Goal: Information Seeking & Learning: Learn about a topic

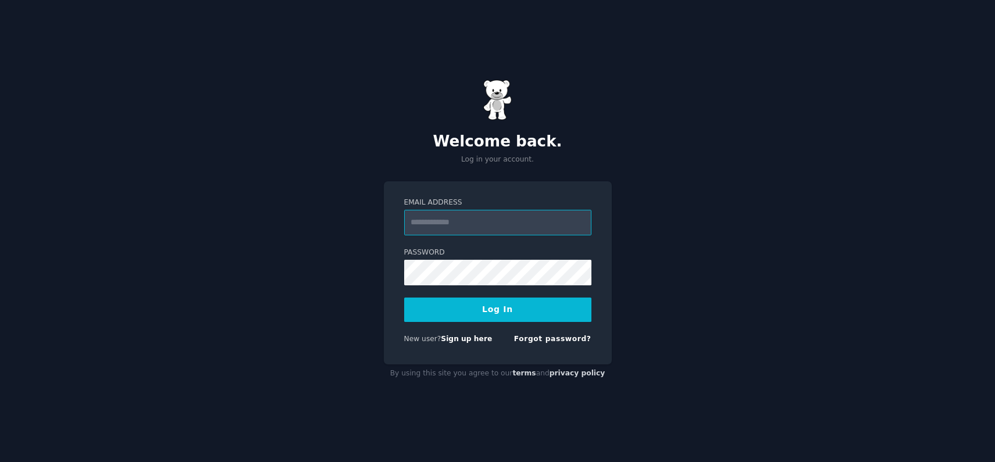
type input "**********"
click at [497, 309] on button "Log In" at bounding box center [497, 310] width 187 height 24
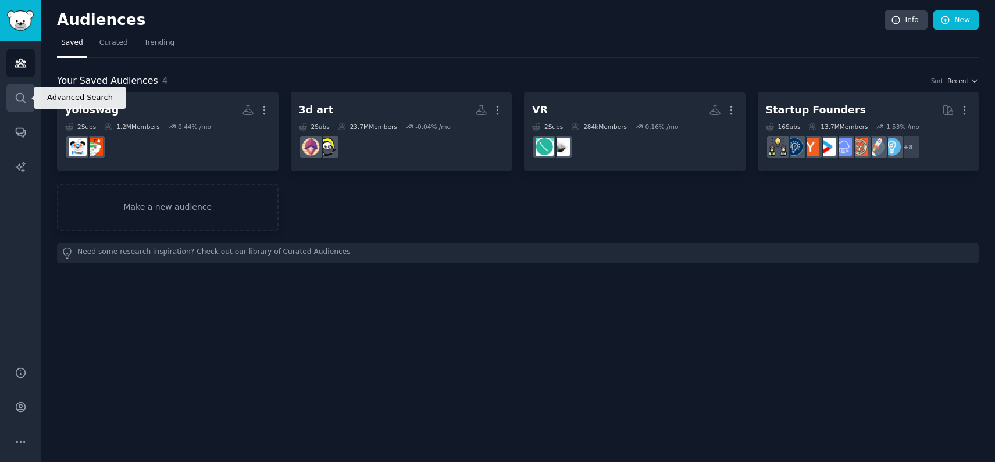
click at [22, 97] on icon "Sidebar" at bounding box center [21, 98] width 12 height 12
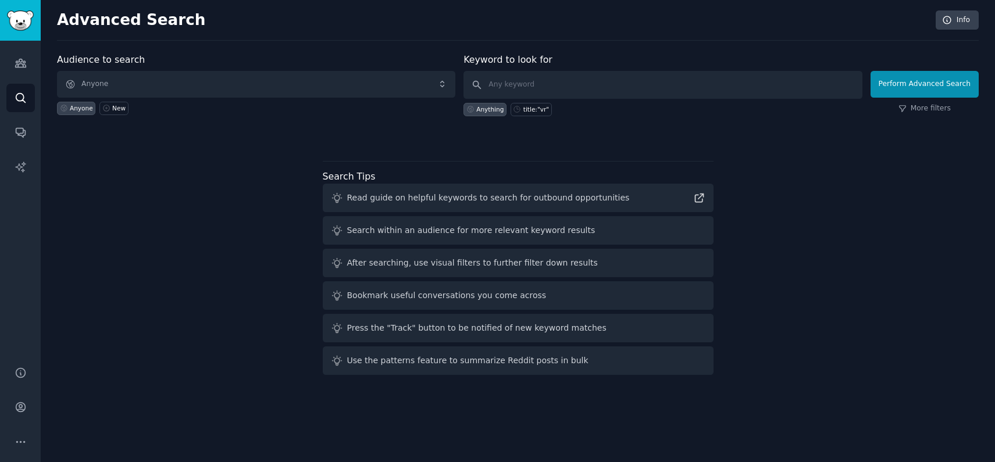
click at [198, 83] on span "Anyone" at bounding box center [256, 84] width 398 height 27
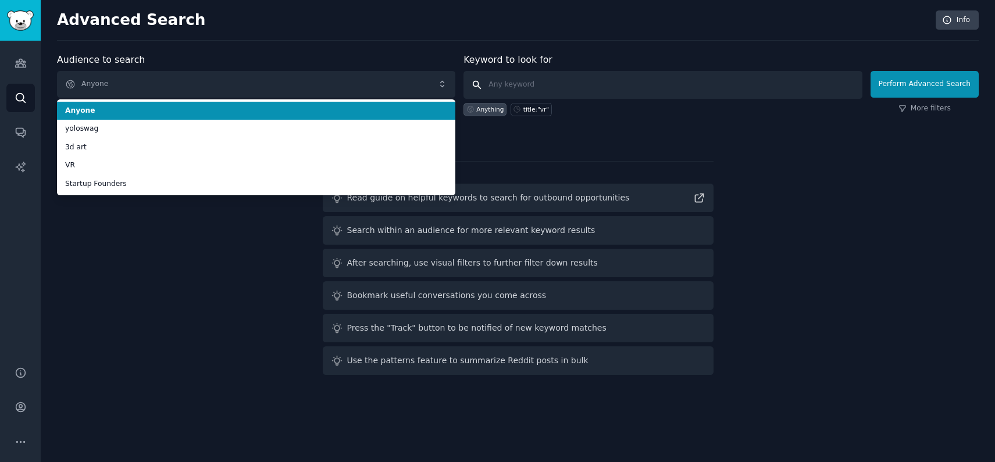
click at [527, 95] on input "text" at bounding box center [663, 85] width 398 height 28
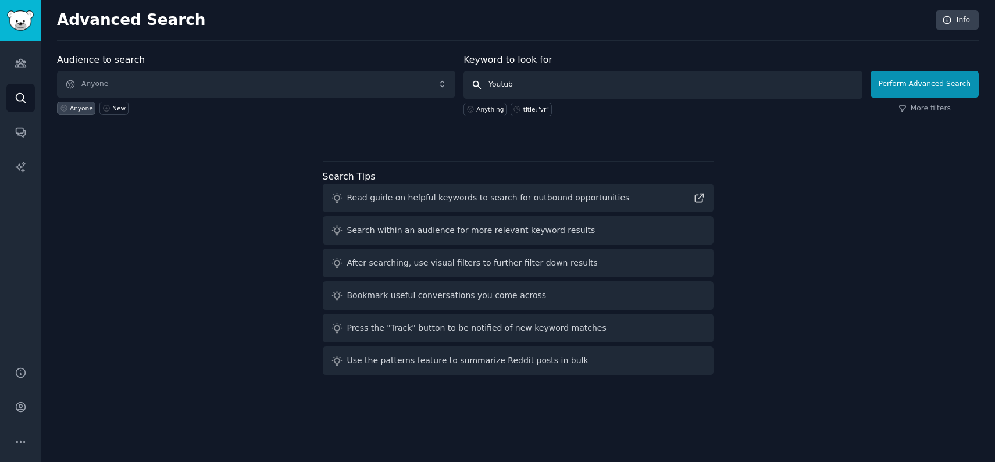
type input "Youtube"
click at [926, 84] on button "Perform Advanced Search" at bounding box center [925, 84] width 108 height 27
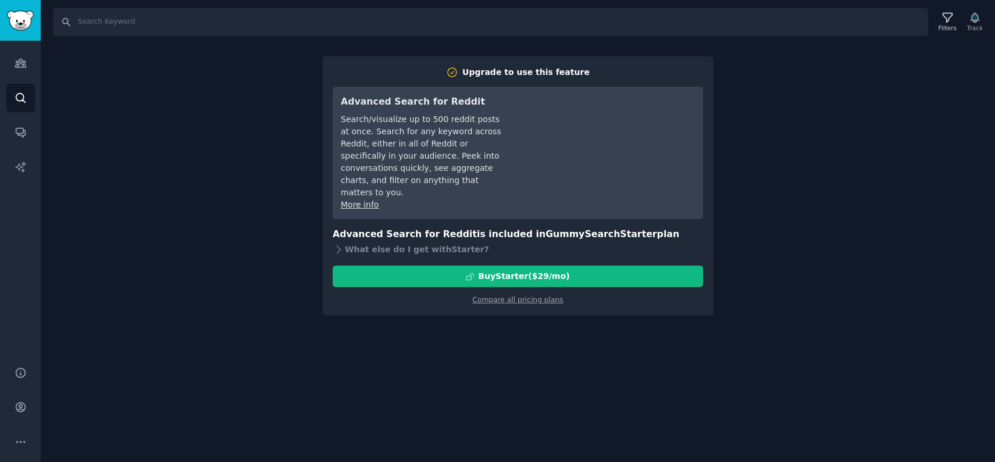
click at [377, 423] on div "Search Filters Track Upgrade to use this feature Advanced Search for Reddit Sea…" at bounding box center [518, 231] width 954 height 462
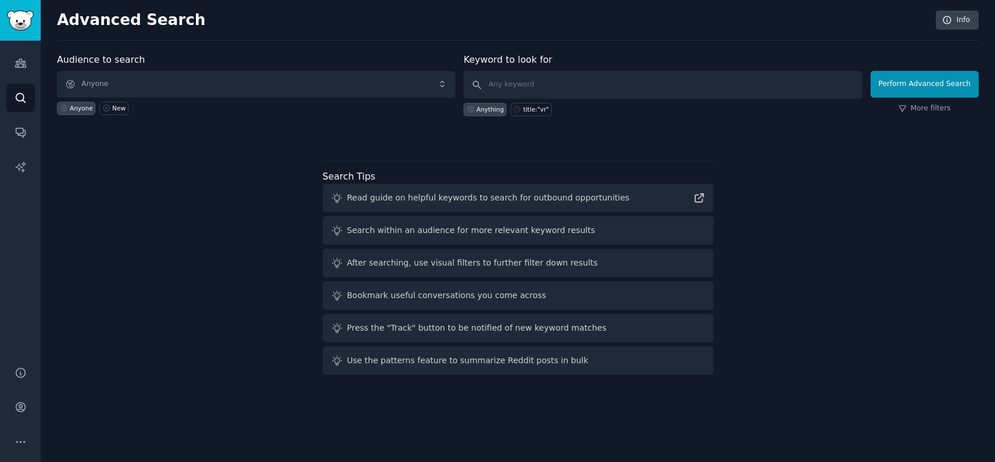
click at [480, 328] on div "Press the "Track" button to be notified of new keyword matches" at bounding box center [476, 328] width 259 height 12
click at [491, 356] on div "Use the patterns feature to summarize Reddit posts in bulk" at bounding box center [467, 361] width 241 height 12
click at [562, 366] on div "Use the patterns feature to summarize Reddit posts in bulk" at bounding box center [467, 361] width 241 height 12
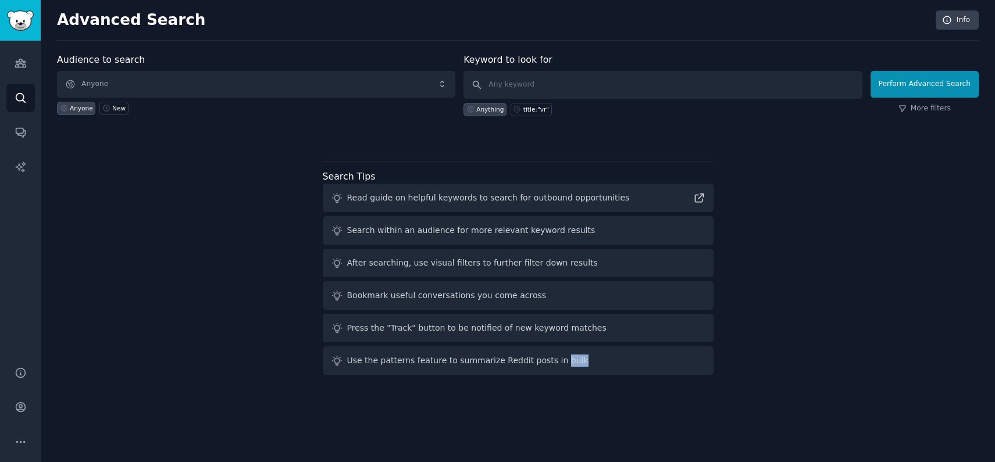
click at [562, 366] on div "Use the patterns feature to summarize Reddit posts in bulk" at bounding box center [467, 361] width 241 height 12
click at [562, 365] on div "Use the patterns feature to summarize Reddit posts in bulk" at bounding box center [467, 361] width 241 height 12
drag, startPoint x: 562, startPoint y: 365, endPoint x: 345, endPoint y: 365, distance: 216.9
click at [345, 365] on div "Use the patterns feature to summarize Reddit posts in bulk" at bounding box center [518, 361] width 391 height 28
click at [344, 362] on div "Use the patterns feature to summarize Reddit posts in bulk" at bounding box center [518, 361] width 391 height 28
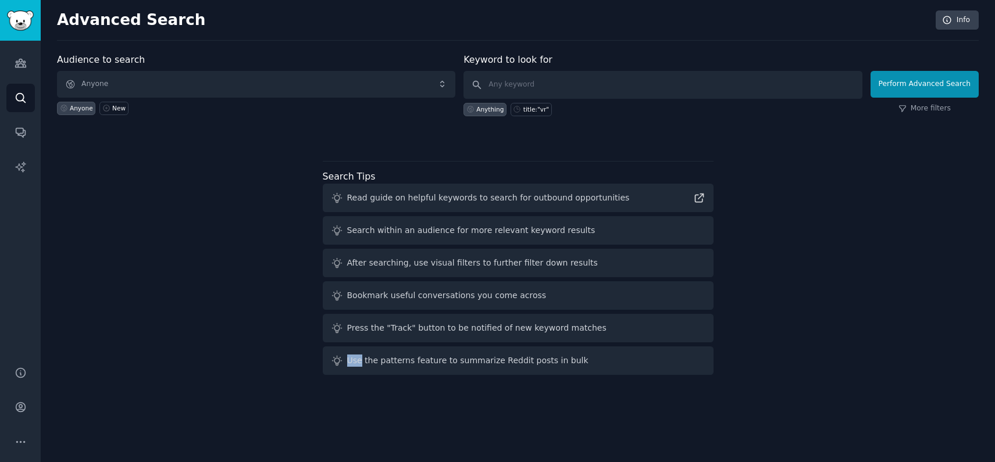
click at [344, 362] on div "Use the patterns feature to summarize Reddit posts in bulk" at bounding box center [518, 361] width 391 height 28
click at [361, 362] on div "Use the patterns feature to summarize Reddit posts in bulk" at bounding box center [467, 361] width 241 height 12
drag, startPoint x: 361, startPoint y: 362, endPoint x: 559, endPoint y: 362, distance: 198.9
click at [559, 362] on div "Use the patterns feature to summarize Reddit posts in bulk" at bounding box center [467, 361] width 241 height 12
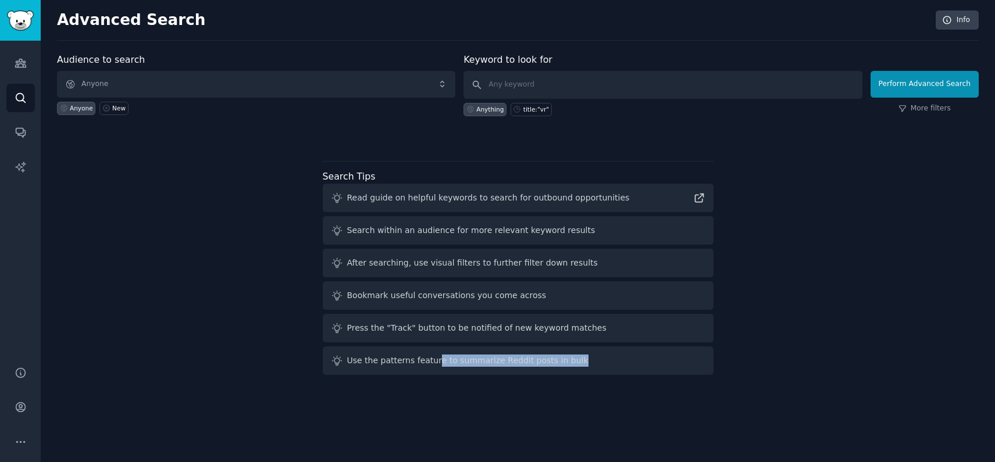
drag, startPoint x: 559, startPoint y: 362, endPoint x: 425, endPoint y: 362, distance: 134.9
click at [425, 362] on div "Use the patterns feature to summarize Reddit posts in bulk" at bounding box center [467, 361] width 241 height 12
click at [402, 330] on div "Press the "Track" button to be notified of new keyword matches" at bounding box center [476, 328] width 259 height 12
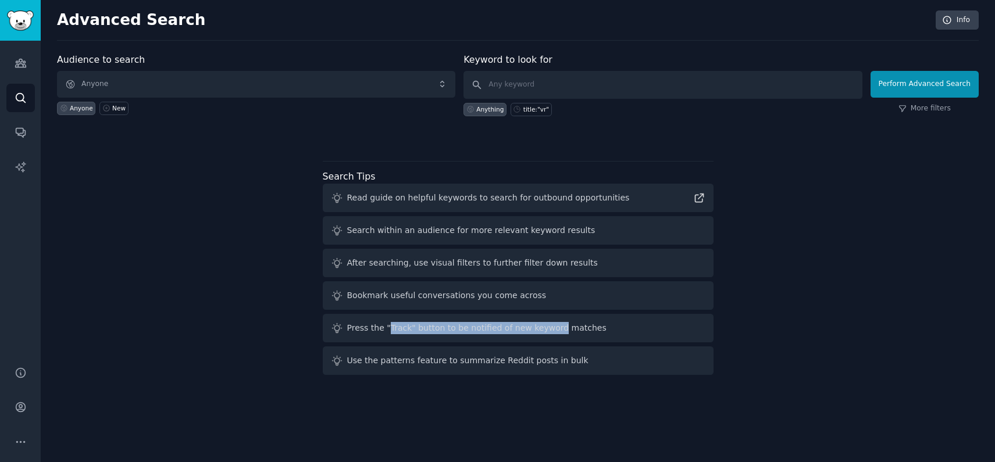
drag, startPoint x: 402, startPoint y: 330, endPoint x: 550, endPoint y: 330, distance: 148.3
click at [550, 330] on div "Press the "Track" button to be notified of new keyword matches" at bounding box center [476, 328] width 259 height 12
drag, startPoint x: 550, startPoint y: 330, endPoint x: 448, endPoint y: 330, distance: 102.4
click at [448, 330] on div "Press the "Track" button to be notified of new keyword matches" at bounding box center [476, 328] width 259 height 12
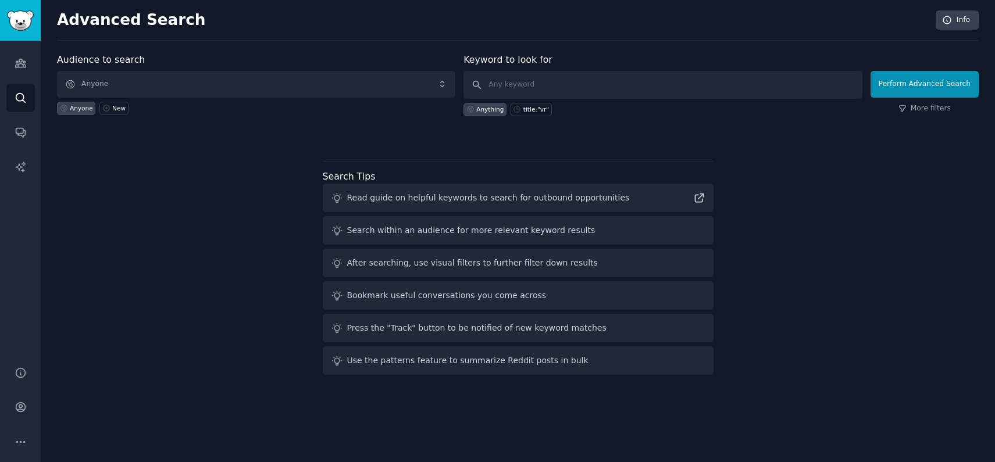
click at [421, 281] on div "Bookmark useful conversations you come across" at bounding box center [518, 295] width 391 height 28
click at [416, 257] on div "After searching, use visual filters to further filter down results" at bounding box center [472, 263] width 251 height 12
click at [424, 262] on div "After searching, use visual filters to further filter down results" at bounding box center [472, 263] width 251 height 12
drag, startPoint x: 424, startPoint y: 262, endPoint x: 497, endPoint y: 262, distance: 73.3
click at [497, 262] on div "After searching, use visual filters to further filter down results" at bounding box center [472, 263] width 251 height 12
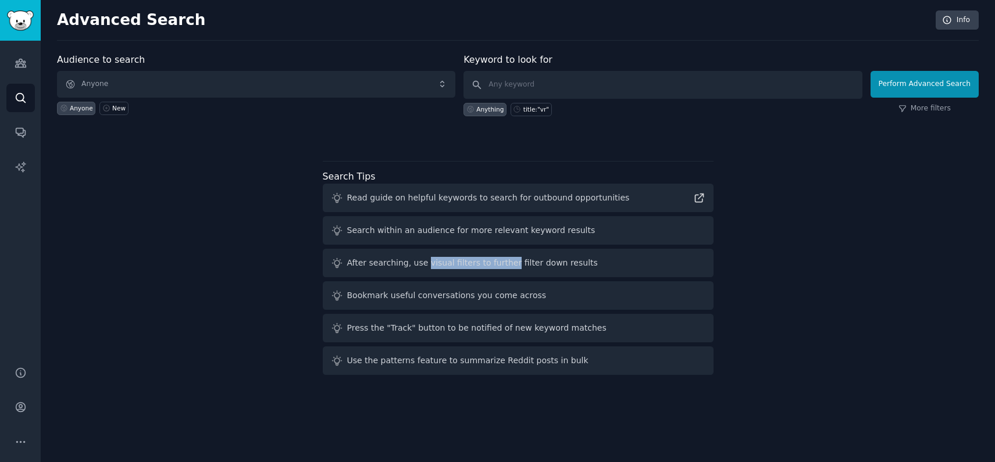
click at [497, 262] on div "After searching, use visual filters to further filter down results" at bounding box center [472, 263] width 251 height 12
drag, startPoint x: 497, startPoint y: 262, endPoint x: 420, endPoint y: 263, distance: 76.8
click at [420, 263] on div "After searching, use visual filters to further filter down results" at bounding box center [472, 263] width 251 height 12
click at [419, 263] on div "After searching, use visual filters to further filter down results" at bounding box center [472, 263] width 251 height 12
click at [416, 263] on div "After searching, use visual filters to further filter down results" at bounding box center [472, 263] width 251 height 12
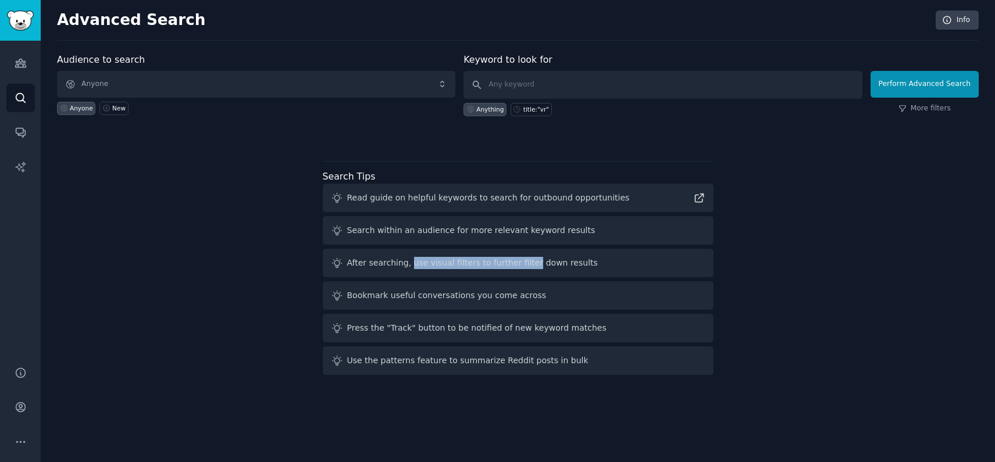
drag, startPoint x: 416, startPoint y: 263, endPoint x: 510, endPoint y: 266, distance: 93.7
click at [510, 266] on div "After searching, use visual filters to further filter down results" at bounding box center [472, 263] width 251 height 12
drag, startPoint x: 510, startPoint y: 266, endPoint x: 416, endPoint y: 265, distance: 93.6
click at [416, 265] on div "After searching, use visual filters to further filter down results" at bounding box center [472, 263] width 251 height 12
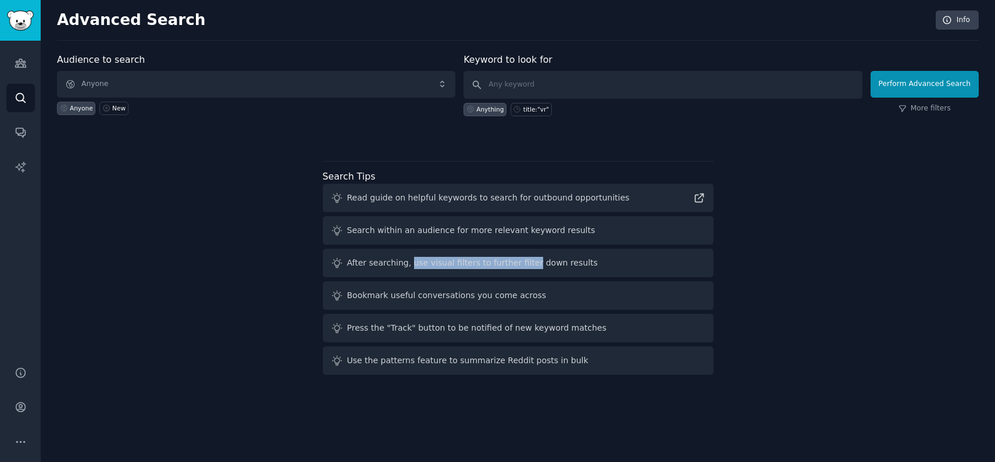
click at [416, 265] on div "After searching, use visual filters to further filter down results" at bounding box center [472, 263] width 251 height 12
drag, startPoint x: 416, startPoint y: 265, endPoint x: 506, endPoint y: 268, distance: 89.6
click at [506, 268] on div "After searching, use visual filters to further filter down results" at bounding box center [472, 263] width 251 height 12
click at [498, 234] on div "Search within an audience for more relevant keyword results" at bounding box center [471, 230] width 248 height 12
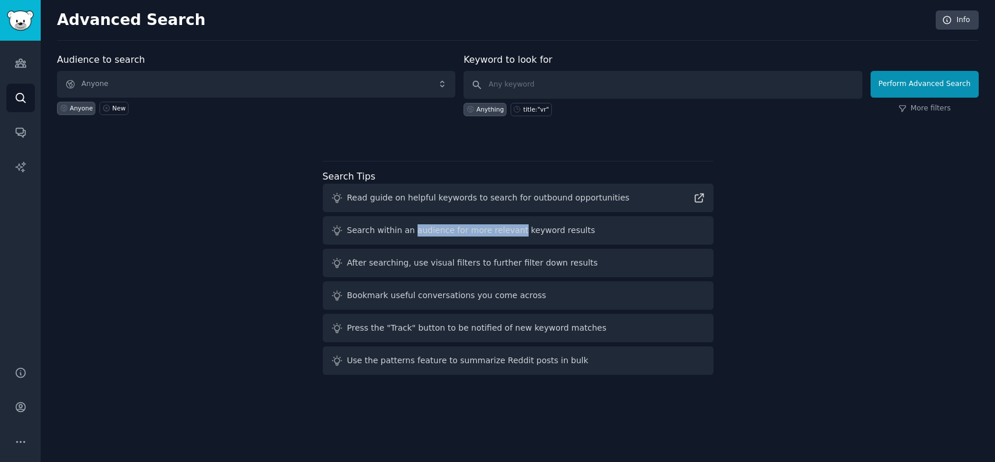
drag, startPoint x: 498, startPoint y: 234, endPoint x: 416, endPoint y: 234, distance: 82.0
click at [416, 234] on div "Search within an audience for more relevant keyword results" at bounding box center [471, 230] width 248 height 12
click at [455, 204] on div "Read guide on helpful keywords to search for outbound opportunities" at bounding box center [518, 198] width 391 height 28
click at [452, 202] on div "Read guide on helpful keywords to search for outbound opportunities" at bounding box center [488, 198] width 283 height 12
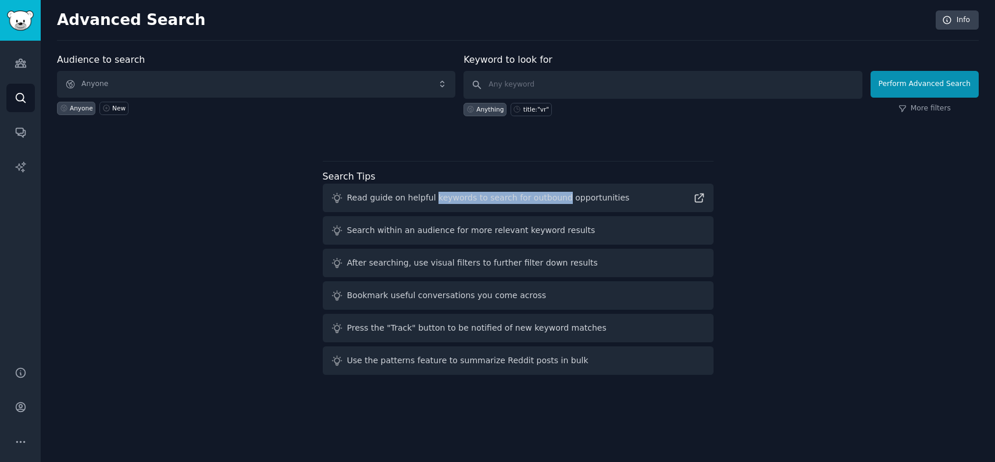
drag, startPoint x: 452, startPoint y: 202, endPoint x: 529, endPoint y: 201, distance: 76.8
click at [529, 201] on div "Read guide on helpful keywords to search for outbound opportunities" at bounding box center [488, 198] width 283 height 12
drag, startPoint x: 529, startPoint y: 201, endPoint x: 422, endPoint y: 195, distance: 107.2
click at [422, 195] on div "Read guide on helpful keywords to search for outbound opportunities" at bounding box center [488, 198] width 283 height 12
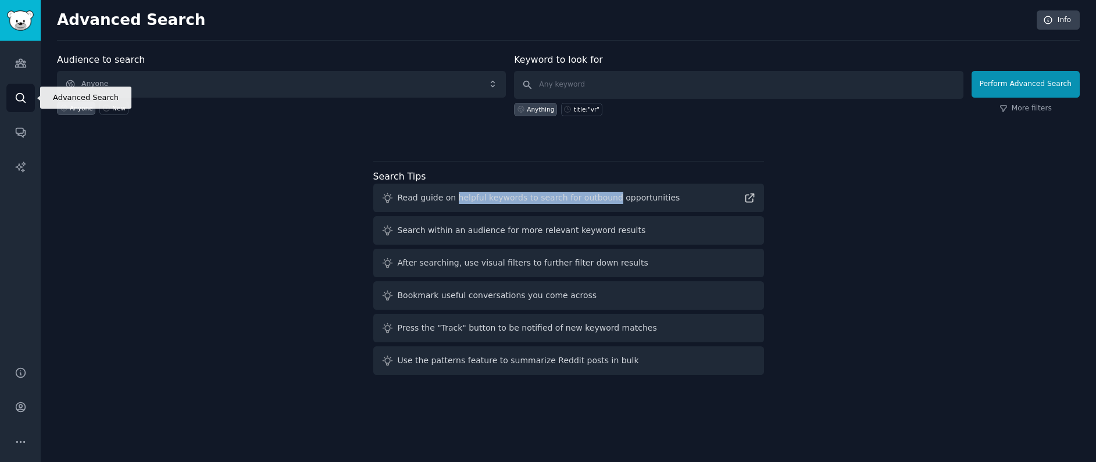
click at [26, 90] on link "Search" at bounding box center [20, 98] width 28 height 28
click at [31, 67] on link "Audiences" at bounding box center [20, 63] width 28 height 28
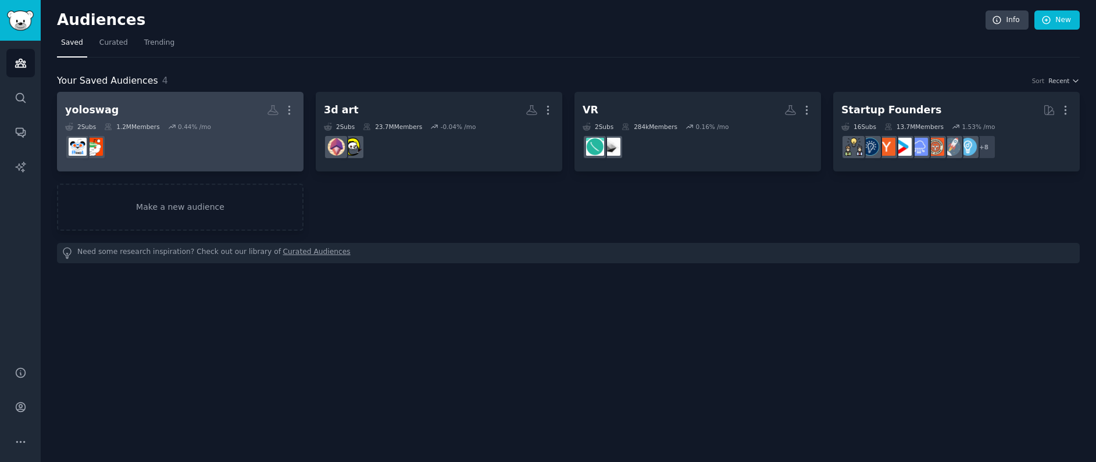
click at [117, 101] on h2 "yoloswag More" at bounding box center [180, 110] width 230 height 20
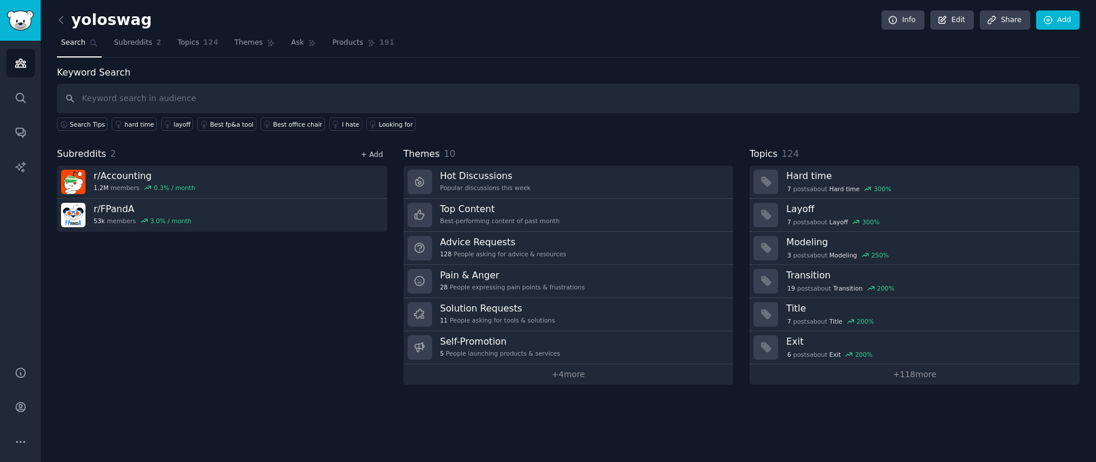
click at [379, 156] on link "+ Add" at bounding box center [372, 155] width 22 height 8
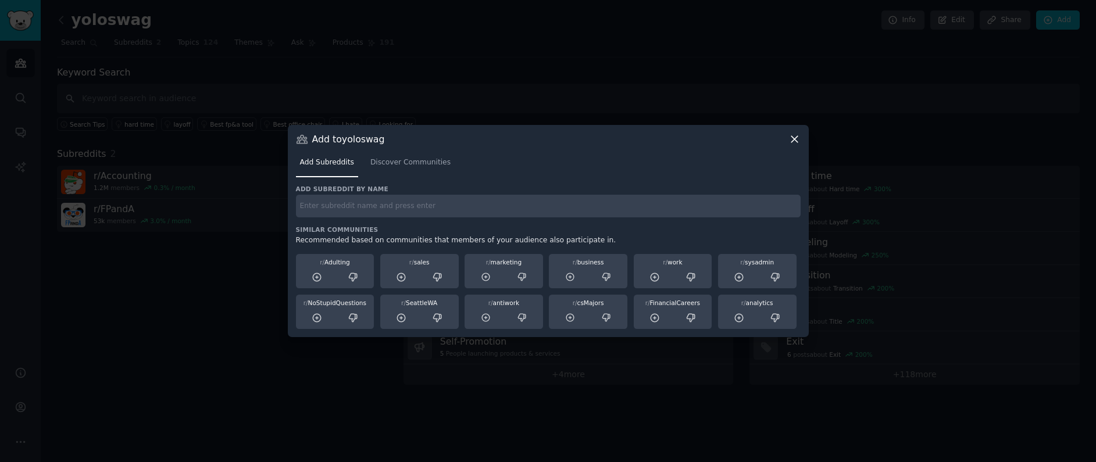
click at [377, 205] on input "text" at bounding box center [548, 206] width 505 height 23
type input "youtube"
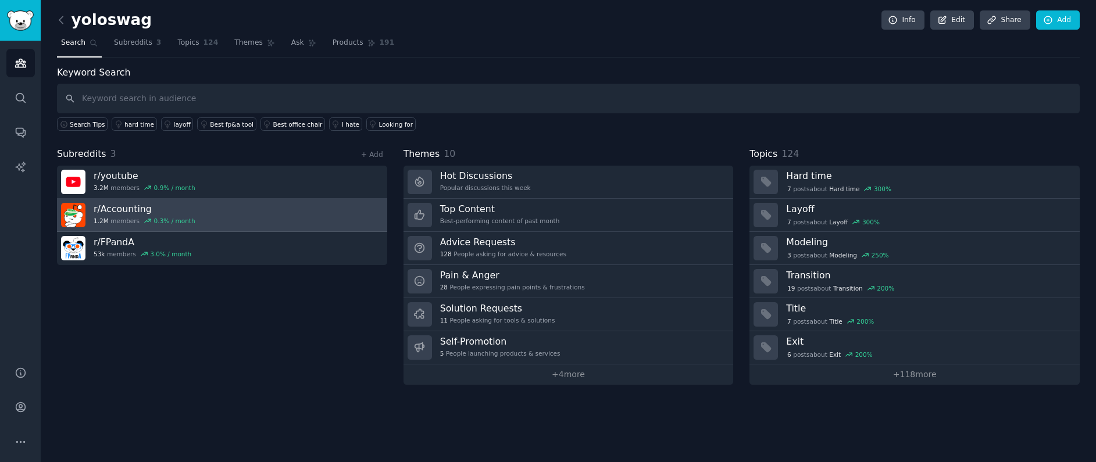
click at [345, 211] on link "r/ Accounting 1.2M members 0.3 % / month" at bounding box center [222, 215] width 330 height 33
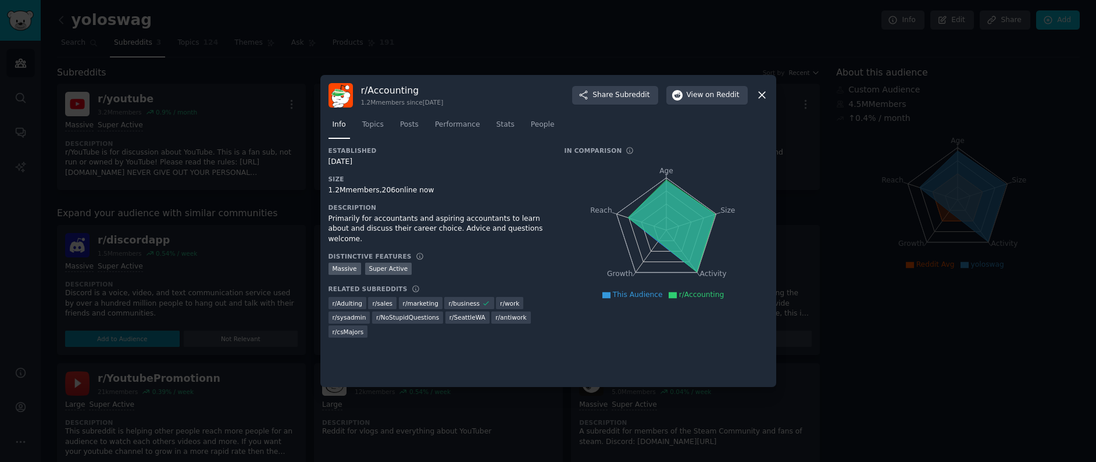
click at [762, 90] on icon at bounding box center [762, 95] width 12 height 12
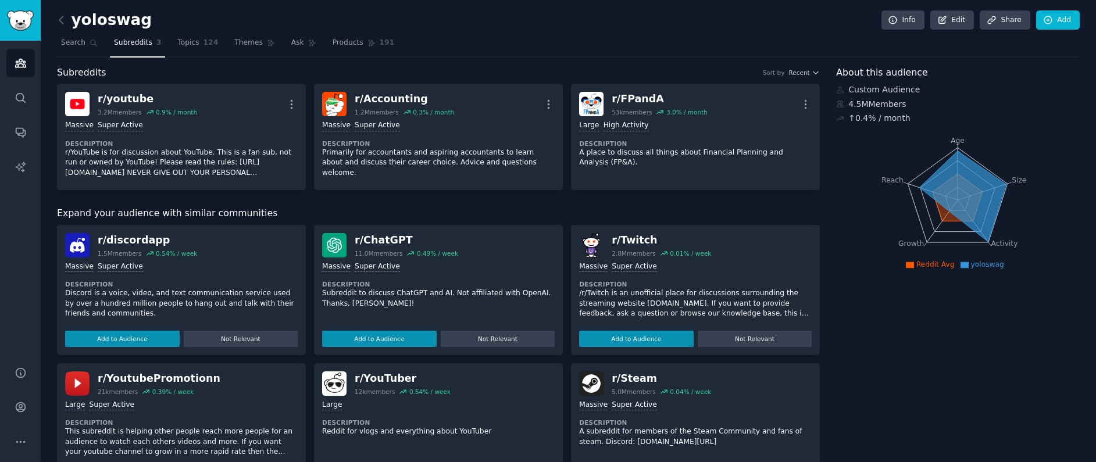
click at [151, 44] on link "Subreddits 3" at bounding box center [137, 46] width 55 height 24
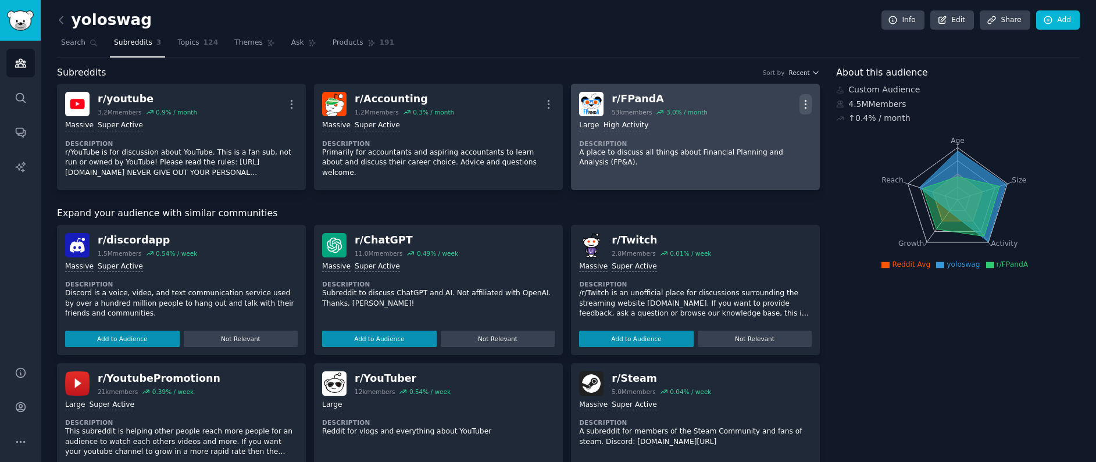
click at [800, 99] on icon "button" at bounding box center [806, 104] width 12 height 12
click at [774, 148] on div "Delete" at bounding box center [759, 149] width 69 height 24
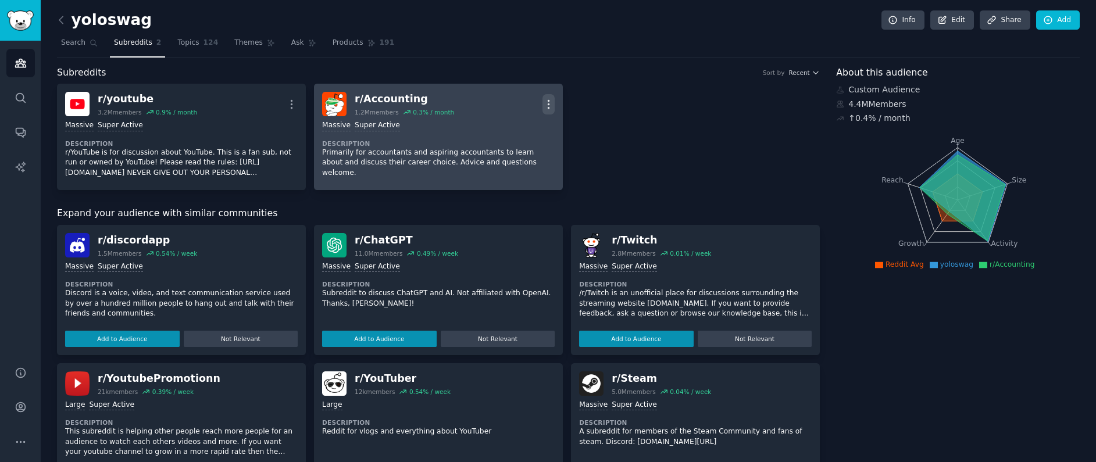
click at [549, 101] on icon "button" at bounding box center [549, 104] width 12 height 12
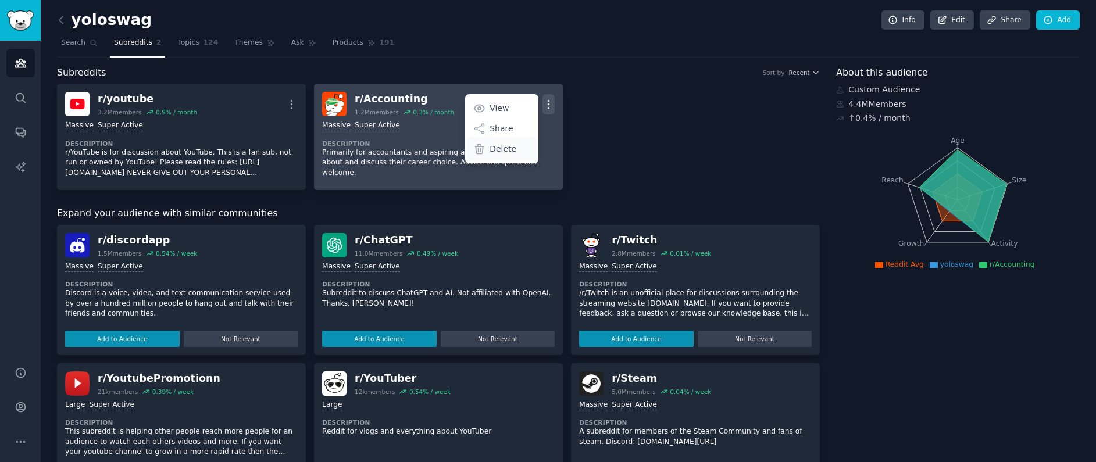
click at [490, 152] on p "Delete" at bounding box center [503, 149] width 27 height 12
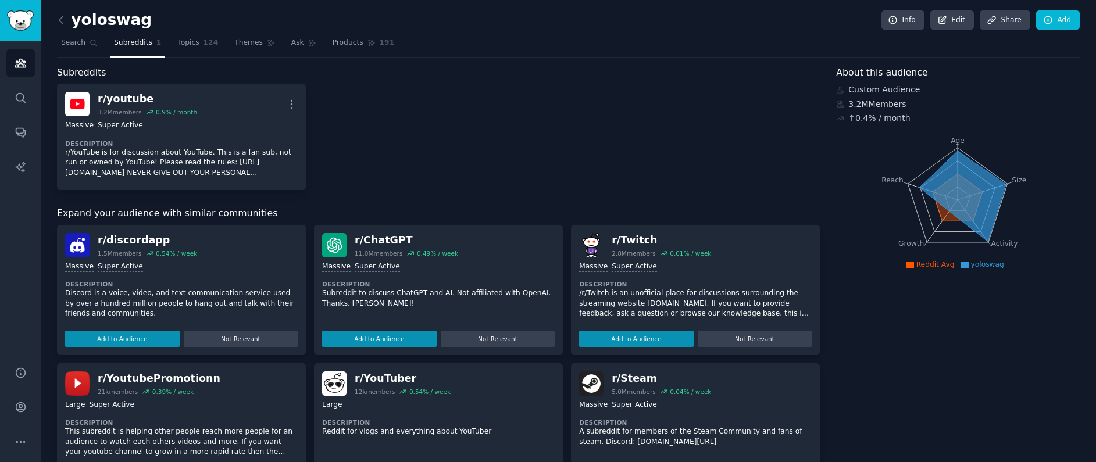
click at [134, 45] on span "Subreddits" at bounding box center [133, 43] width 38 height 10
click at [80, 44] on span "Search" at bounding box center [73, 43] width 24 height 10
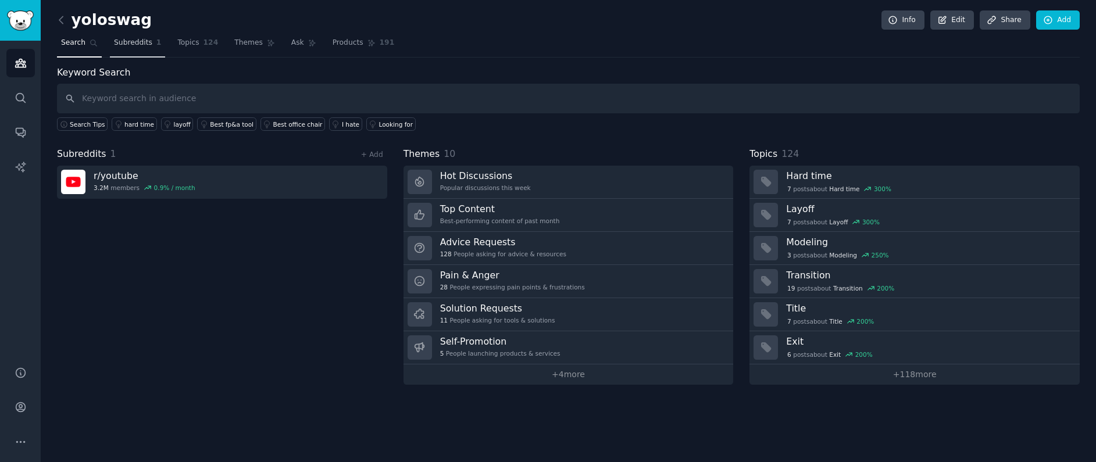
click at [122, 48] on link "Subreddits 1" at bounding box center [137, 46] width 55 height 24
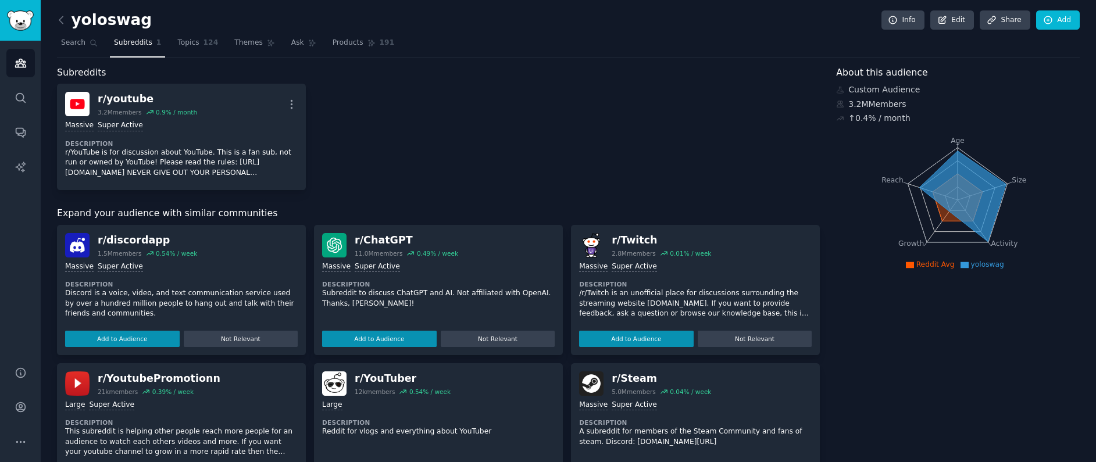
click at [391, 141] on div "r/ youtube 3.2M members 0.9 % / month More Massive Super Active Description r/Y…" at bounding box center [438, 137] width 763 height 106
click at [179, 41] on span "Topics" at bounding box center [188, 43] width 22 height 10
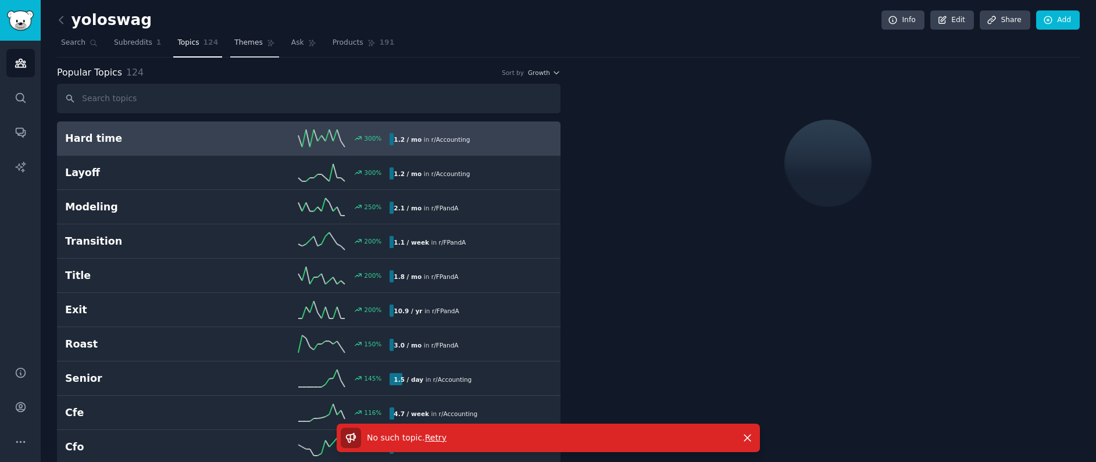
click at [244, 42] on span "Themes" at bounding box center [248, 43] width 28 height 10
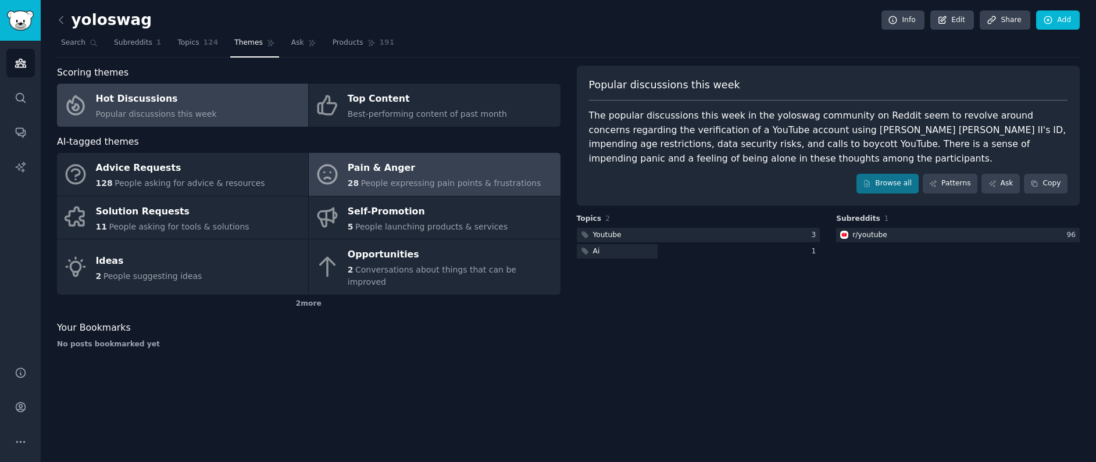
click at [376, 161] on div "Pain & Anger" at bounding box center [445, 168] width 194 height 19
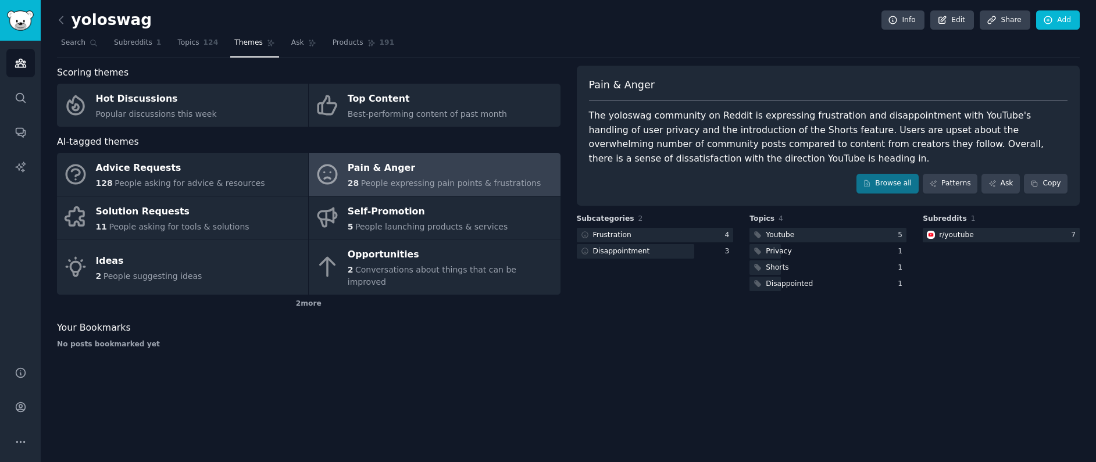
click at [626, 109] on div "The yoloswag community on Reddit is expressing frustration and disappointment w…" at bounding box center [828, 137] width 479 height 57
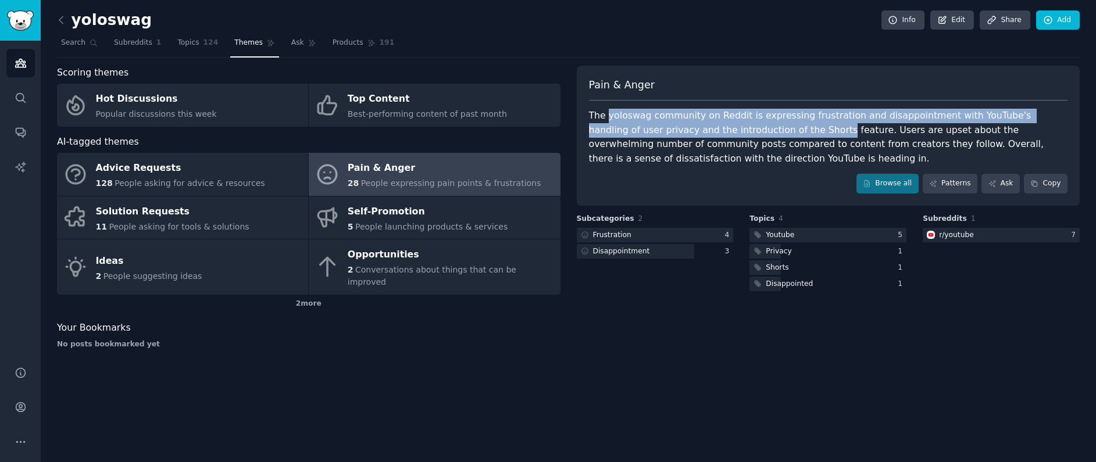
drag, startPoint x: 626, startPoint y: 109, endPoint x: 745, endPoint y: 131, distance: 121.3
click at [745, 131] on div "The yoloswag community on Reddit is expressing frustration and disappointment w…" at bounding box center [828, 137] width 479 height 57
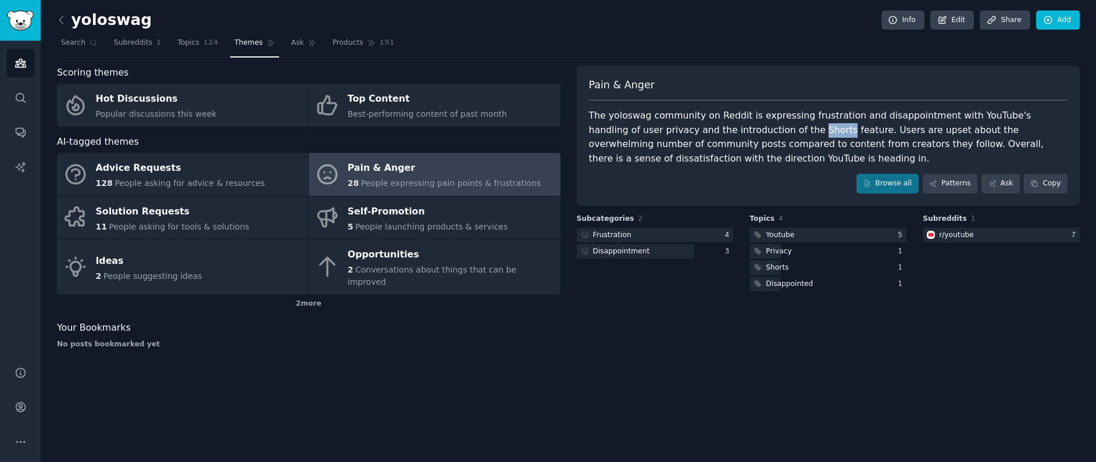
click at [745, 131] on div "The yoloswag community on Reddit is expressing frustration and disappointment w…" at bounding box center [828, 137] width 479 height 57
click at [779, 131] on div "The yoloswag community on Reddit is expressing frustration and disappointment w…" at bounding box center [828, 137] width 479 height 57
drag, startPoint x: 779, startPoint y: 131, endPoint x: 628, endPoint y: 131, distance: 151.2
click at [628, 131] on div "The yoloswag community on Reddit is expressing frustration and disappointment w…" at bounding box center [828, 137] width 479 height 57
click at [818, 132] on div "The yoloswag community on Reddit is expressing frustration and disappointment w…" at bounding box center [828, 137] width 479 height 57
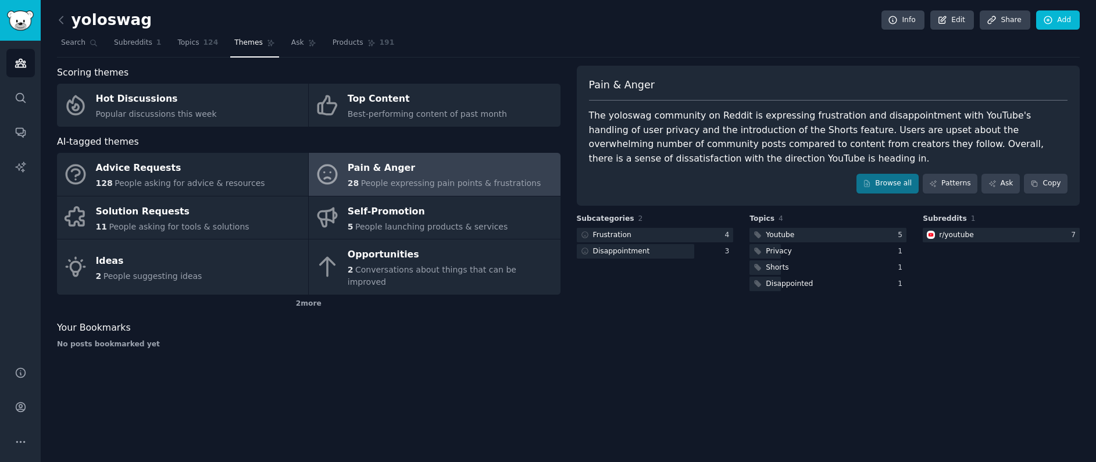
click at [813, 126] on div "The yoloswag community on Reddit is expressing frustration and disappointment w…" at bounding box center [828, 137] width 479 height 57
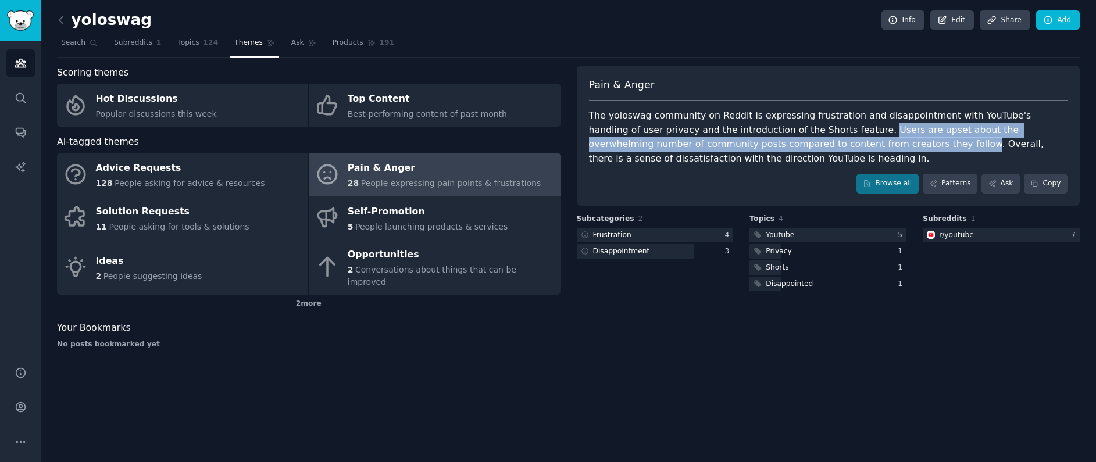
drag, startPoint x: 813, startPoint y: 126, endPoint x: 788, endPoint y: 148, distance: 33.0
click at [788, 148] on div "The yoloswag community on Reddit is expressing frustration and disappointment w…" at bounding box center [828, 137] width 479 height 57
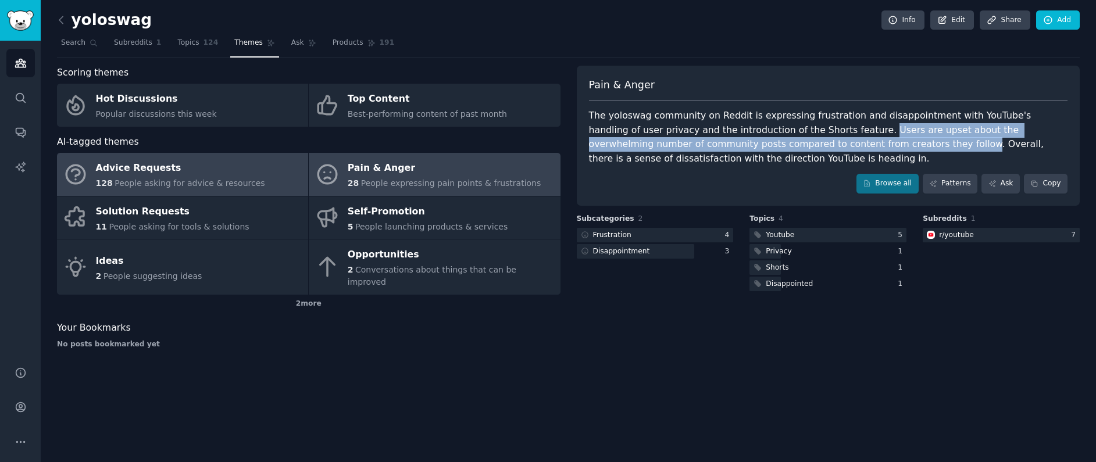
click at [212, 168] on div "Advice Requests" at bounding box center [180, 168] width 169 height 19
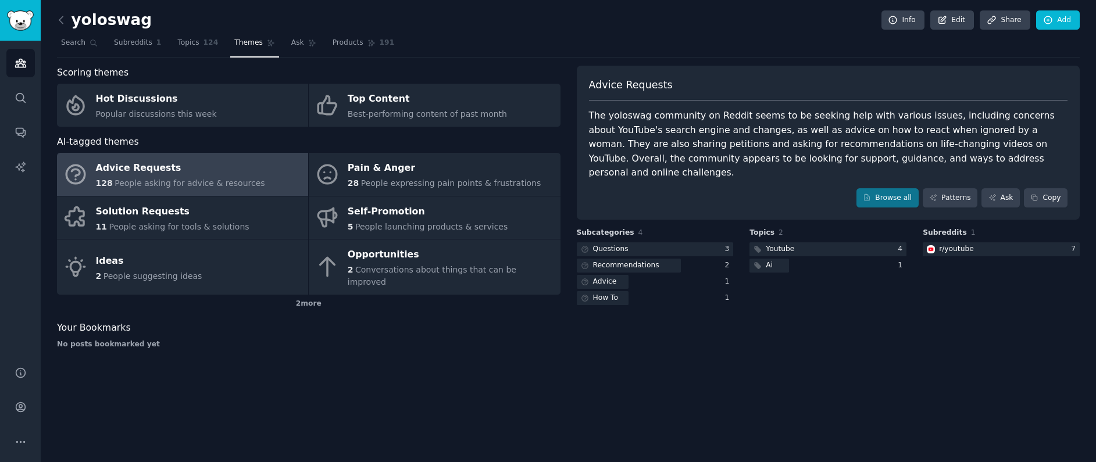
click at [882, 116] on div "The yoloswag community on Reddit seems to be seeking help with various issues, …" at bounding box center [828, 145] width 479 height 72
click at [593, 138] on div "The yoloswag community on Reddit seems to be seeking help with various issues, …" at bounding box center [828, 145] width 479 height 72
drag, startPoint x: 593, startPoint y: 138, endPoint x: 656, endPoint y: 136, distance: 62.9
click at [656, 136] on div "The yoloswag community on Reddit seems to be seeking help with various issues, …" at bounding box center [828, 145] width 479 height 72
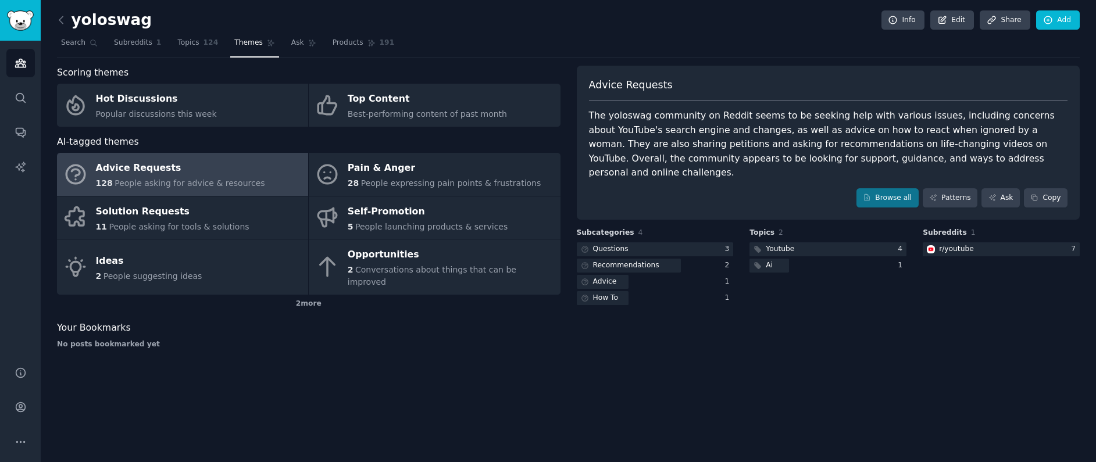
click at [712, 130] on div "The yoloswag community on Reddit seems to be seeking help with various issues, …" at bounding box center [828, 145] width 479 height 72
click at [759, 130] on div "The yoloswag community on Reddit seems to be seeking help with various issues, …" at bounding box center [828, 145] width 479 height 72
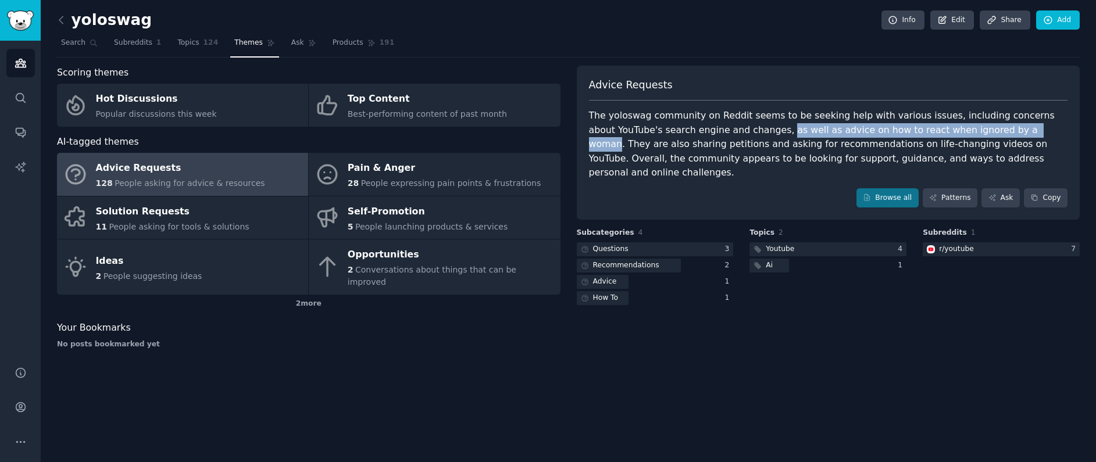
drag, startPoint x: 759, startPoint y: 130, endPoint x: 992, endPoint y: 127, distance: 233.2
click at [992, 127] on div "The yoloswag community on Reddit seems to be seeking help with various issues, …" at bounding box center [828, 145] width 479 height 72
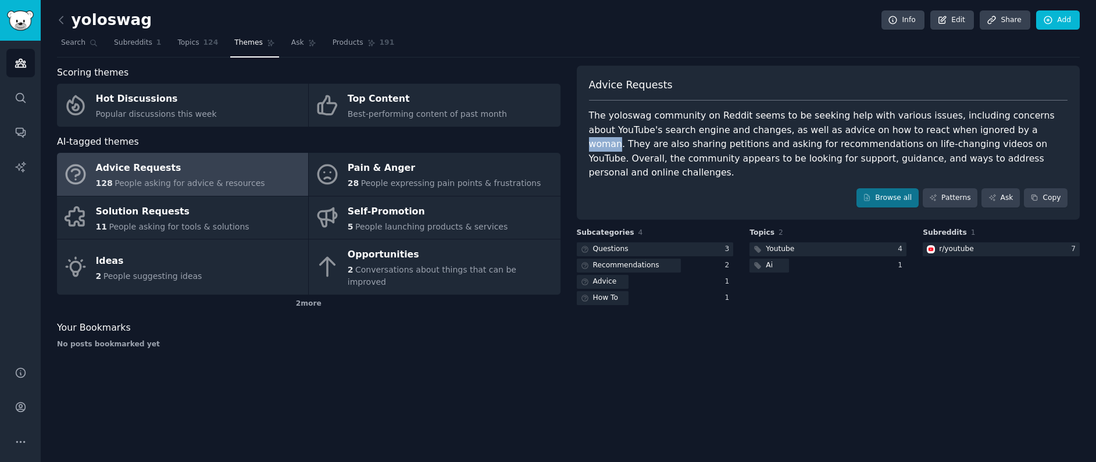
click at [992, 127] on div "The yoloswag community on Reddit seems to be seeking help with various issues, …" at bounding box center [828, 145] width 479 height 72
click at [595, 147] on div "The yoloswag community on Reddit seems to be seeking help with various issues, …" at bounding box center [828, 145] width 479 height 72
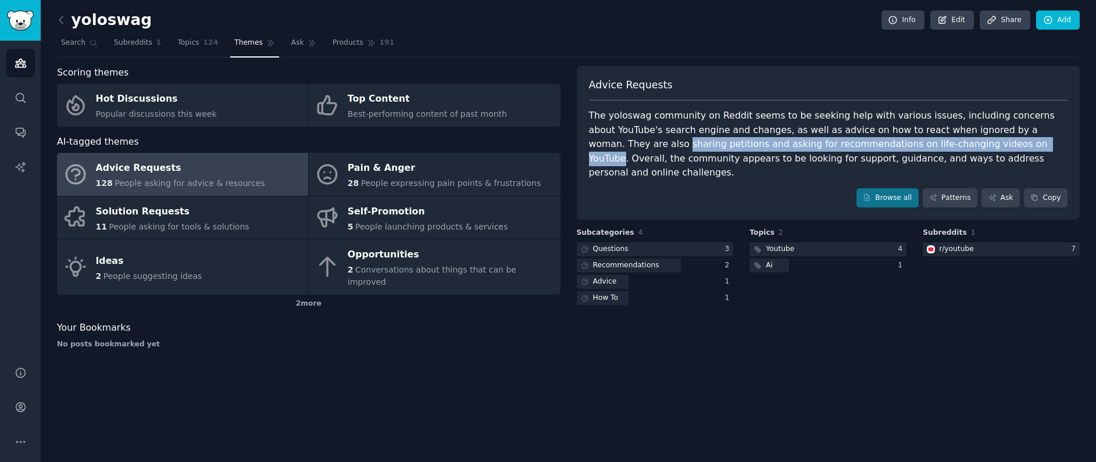
drag, startPoint x: 595, startPoint y: 147, endPoint x: 938, endPoint y: 137, distance: 343.3
click at [938, 137] on div "The yoloswag community on Reddit seems to be seeking help with various issues, …" at bounding box center [828, 145] width 479 height 72
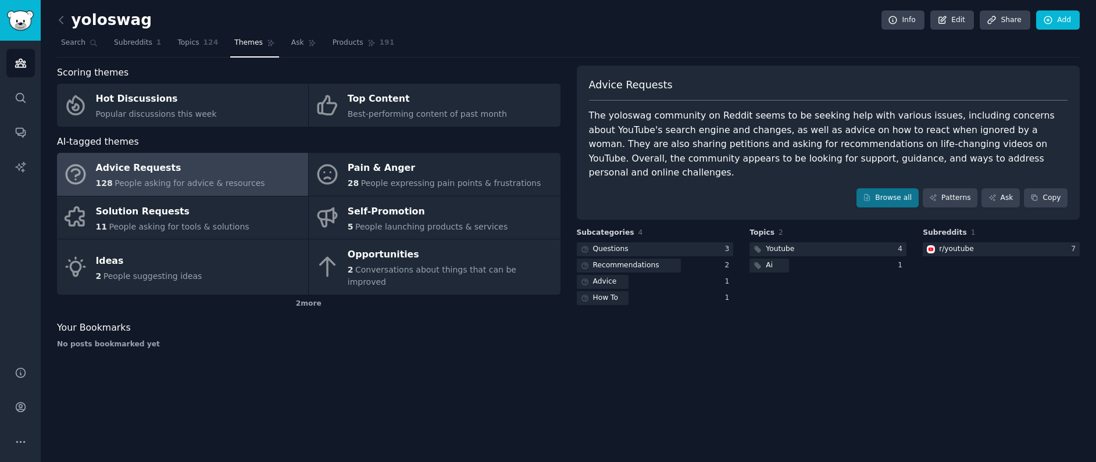
click at [960, 144] on div "The yoloswag community on Reddit seems to be seeking help with various issues, …" at bounding box center [828, 145] width 479 height 72
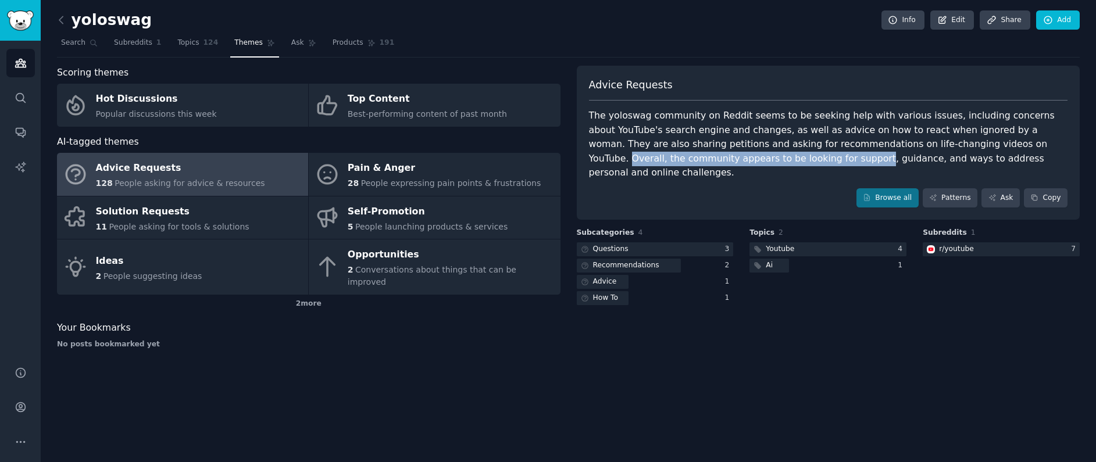
drag, startPoint x: 960, startPoint y: 144, endPoint x: 701, endPoint y: 154, distance: 259.0
click at [701, 154] on div "The yoloswag community on Reddit seems to be seeking help with various issues, …" at bounding box center [828, 145] width 479 height 72
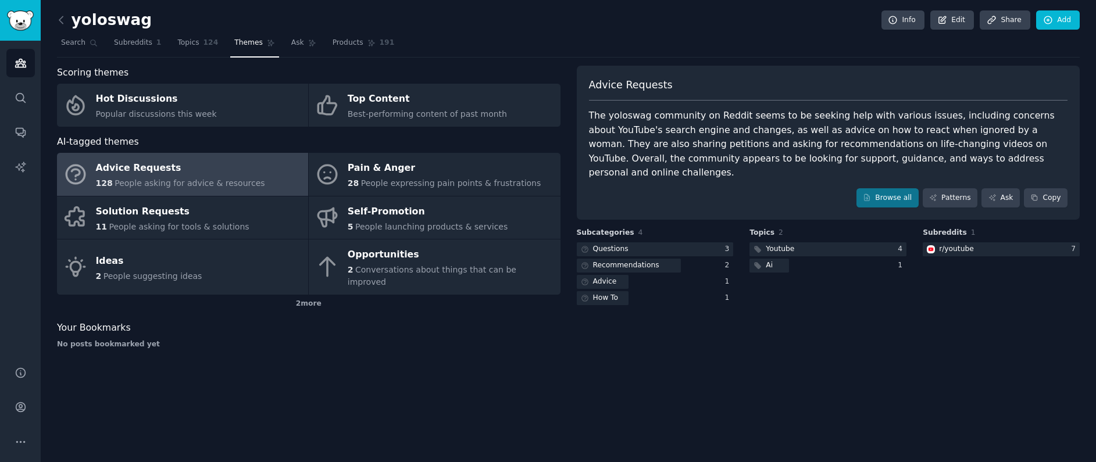
click at [745, 158] on div "The yoloswag community on Reddit seems to be seeking help with various issues, …" at bounding box center [828, 145] width 479 height 72
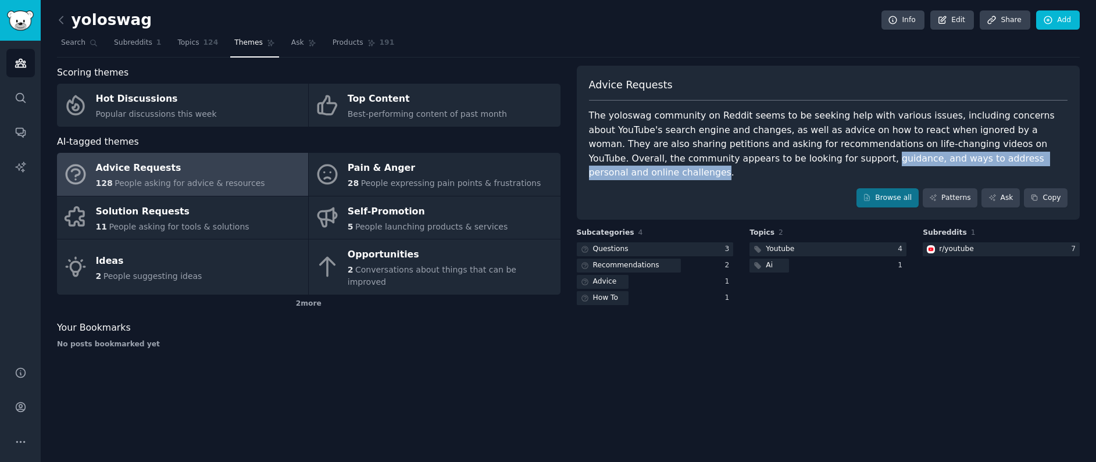
drag, startPoint x: 745, startPoint y: 158, endPoint x: 963, endPoint y: 159, distance: 218.1
click at [963, 159] on div "The yoloswag community on Reddit seems to be seeking help with various issues, …" at bounding box center [828, 145] width 479 height 72
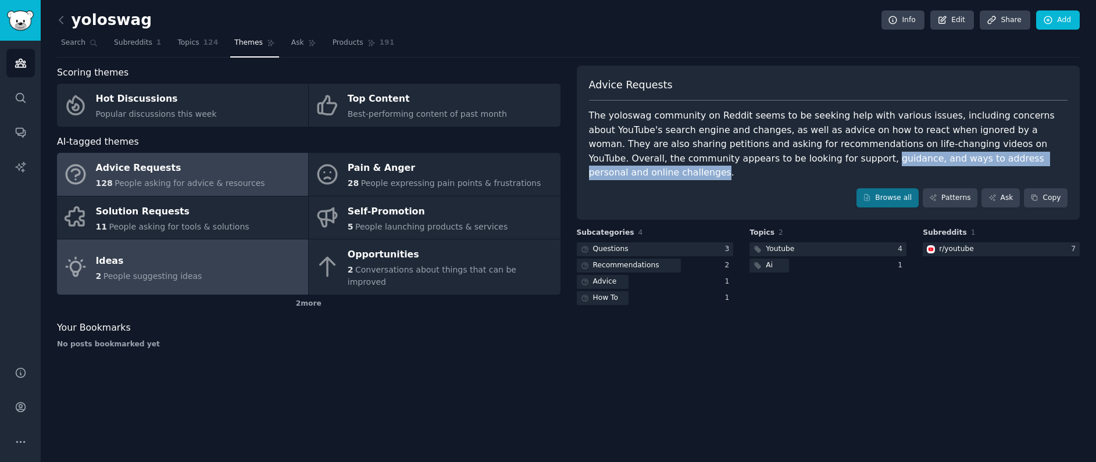
click at [222, 247] on link "Ideas 2 People suggesting ideas" at bounding box center [182, 267] width 251 height 55
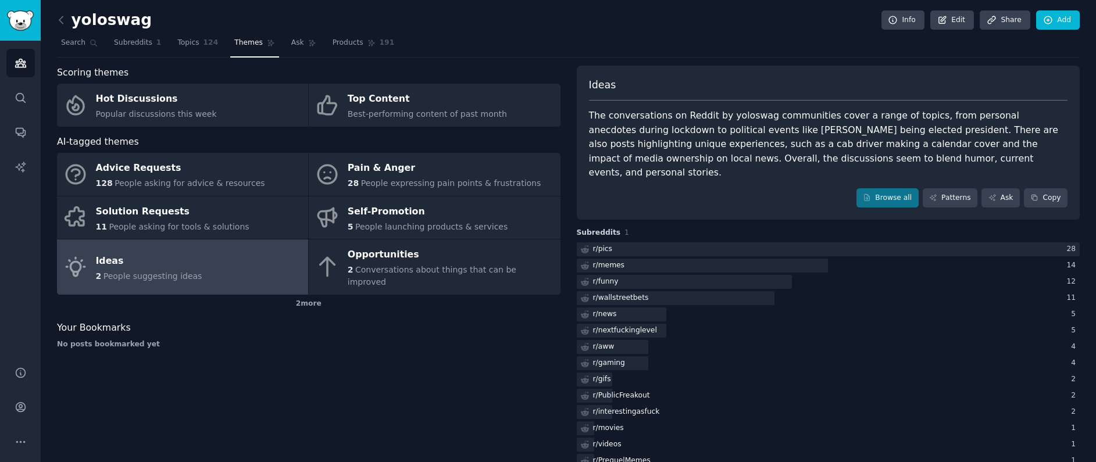
click at [866, 131] on div "The conversations on Reddit by yoloswag communities cover a range of topics, fr…" at bounding box center [828, 145] width 479 height 72
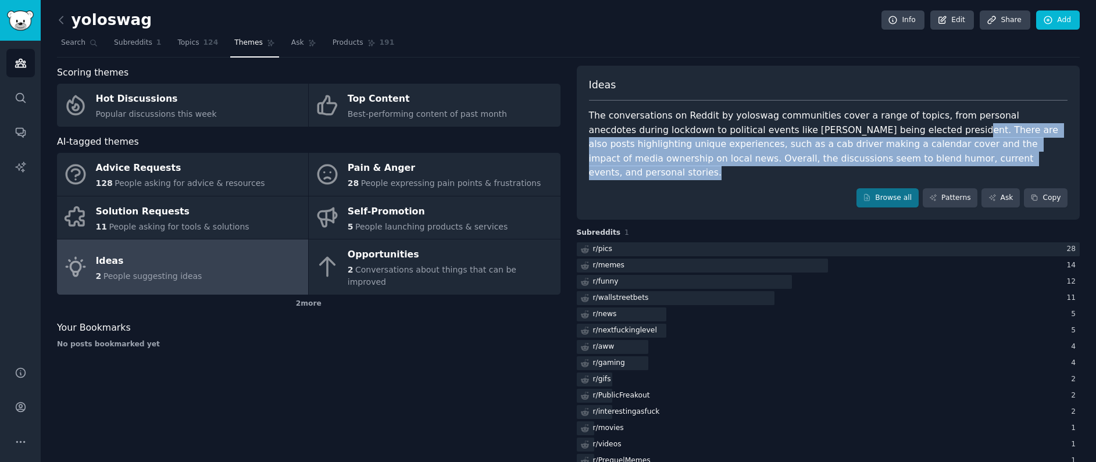
drag, startPoint x: 866, startPoint y: 131, endPoint x: 936, endPoint y: 157, distance: 74.5
click at [936, 157] on div "The conversations on Reddit by yoloswag communities cover a range of topics, fr…" at bounding box center [828, 145] width 479 height 72
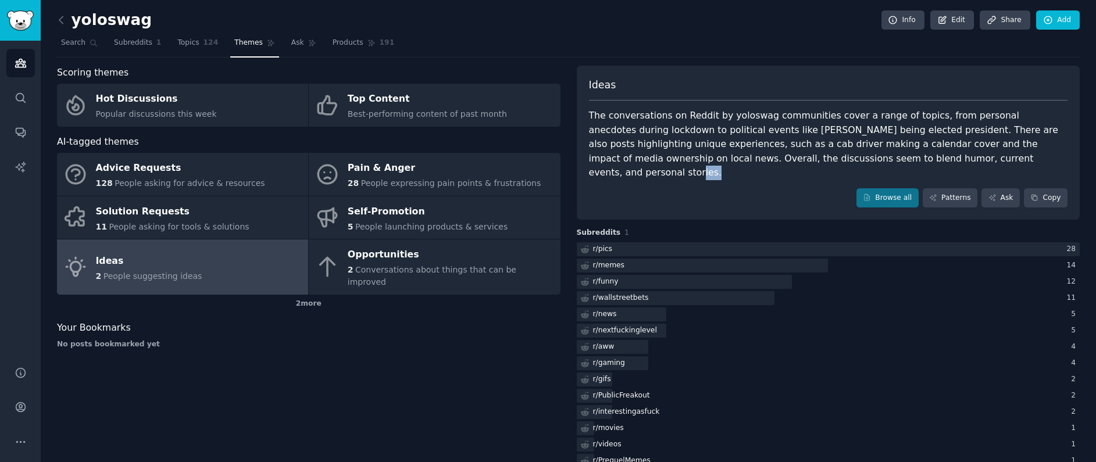
click at [934, 157] on div "The conversations on Reddit by yoloswag communities cover a range of topics, fr…" at bounding box center [828, 145] width 479 height 72
click at [815, 150] on div "The conversations on Reddit by yoloswag communities cover a range of topics, fr…" at bounding box center [828, 145] width 479 height 72
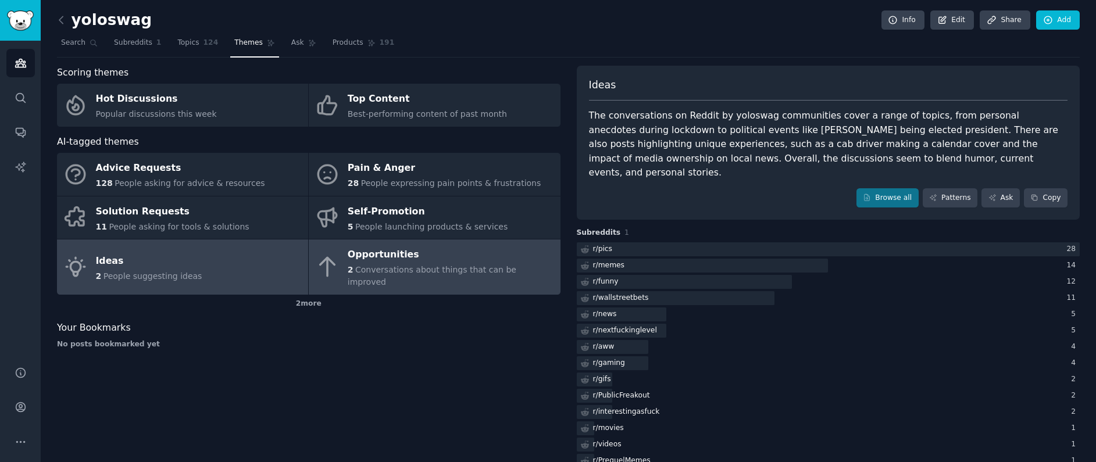
click at [487, 254] on div "Opportunities" at bounding box center [451, 255] width 206 height 19
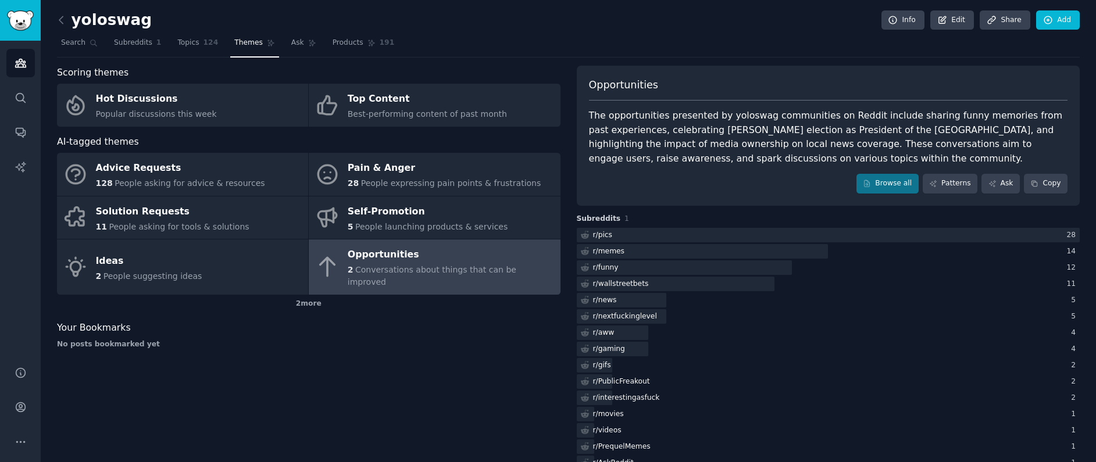
click at [796, 119] on div "The opportunities presented by yoloswag communities on Reddit include sharing f…" at bounding box center [828, 137] width 479 height 57
click at [612, 133] on div "The opportunities presented by yoloswag communities on Reddit include sharing f…" at bounding box center [828, 137] width 479 height 57
click at [666, 132] on div "The opportunities presented by yoloswag communities on Reddit include sharing f…" at bounding box center [828, 137] width 479 height 57
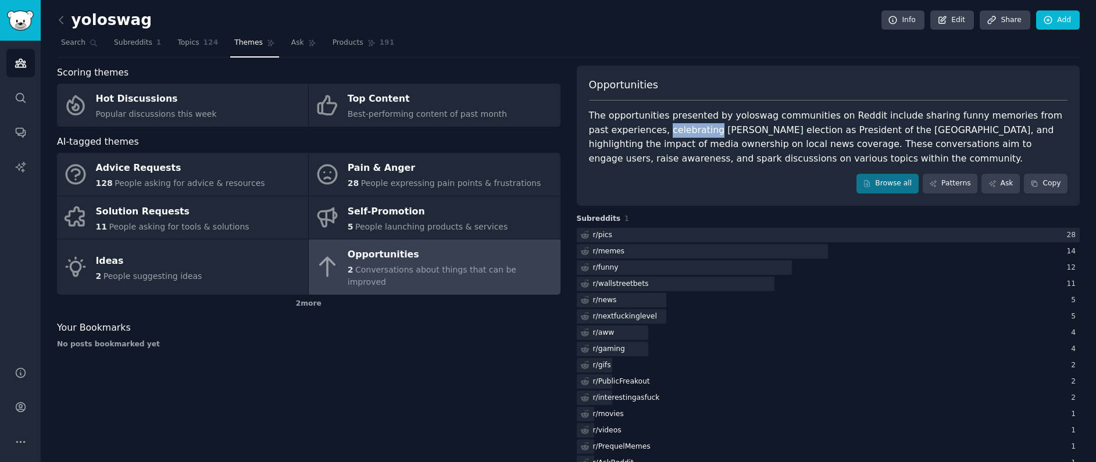
click at [666, 132] on div "The opportunities presented by yoloswag communities on Reddit include sharing f…" at bounding box center [828, 137] width 479 height 57
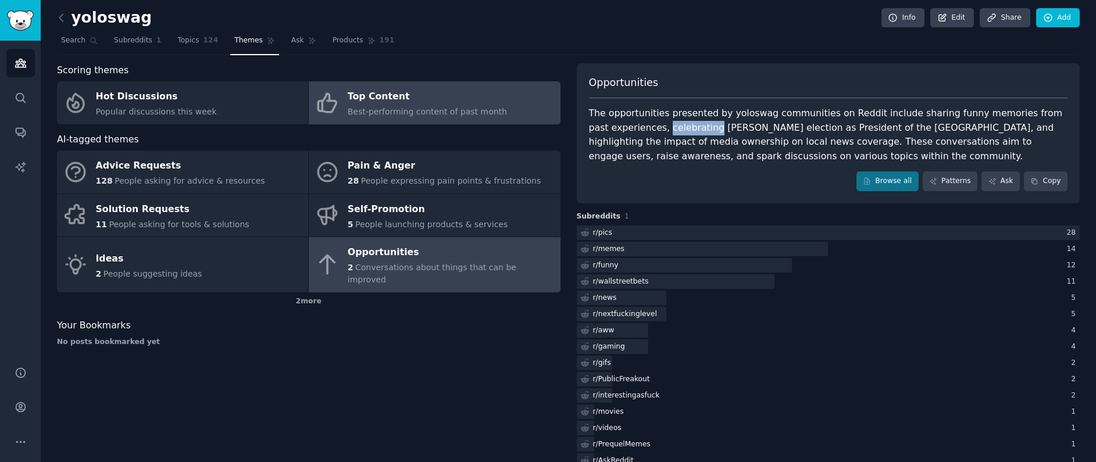
click at [366, 100] on div "Top Content" at bounding box center [427, 97] width 159 height 19
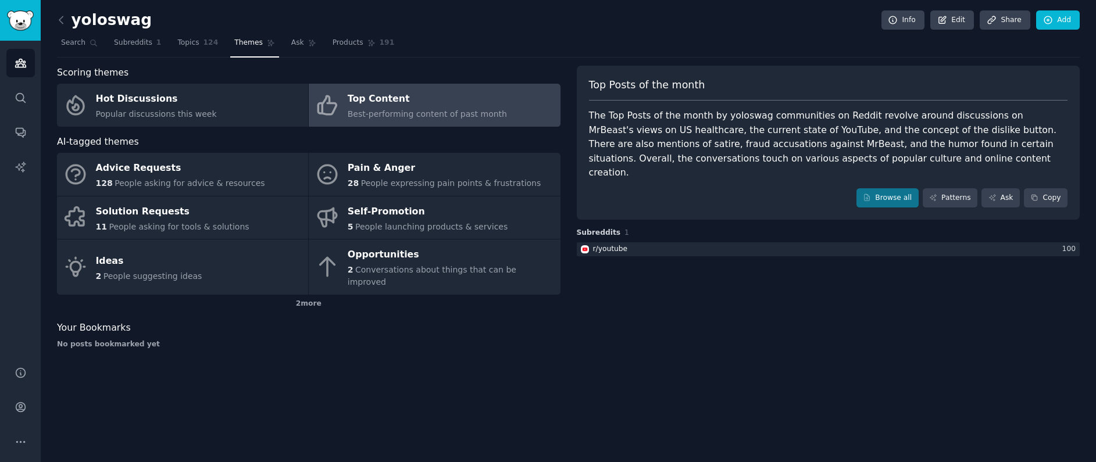
click at [646, 114] on div "The Top Posts of the month by yoloswag communities on Reddit revolve around dis…" at bounding box center [828, 145] width 479 height 72
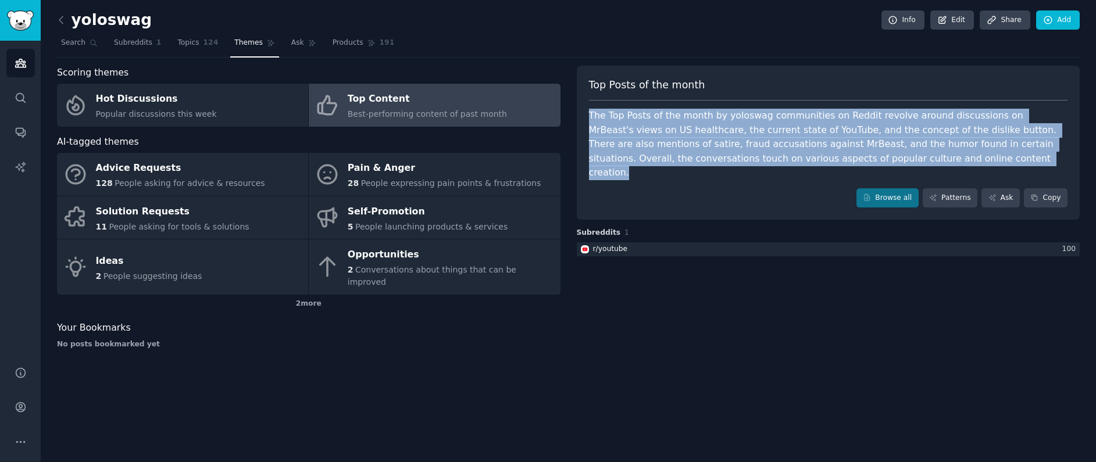
click at [646, 114] on div "The Top Posts of the month by yoloswag communities on Reddit revolve around dis…" at bounding box center [828, 145] width 479 height 72
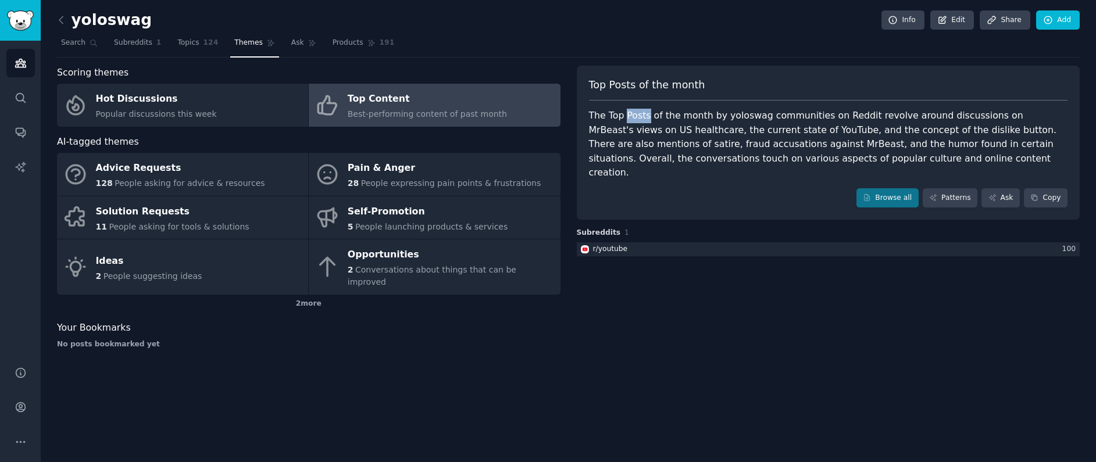
click at [646, 114] on div "The Top Posts of the month by yoloswag communities on Reddit revolve around dis…" at bounding box center [828, 145] width 479 height 72
click at [947, 128] on div "The Top Posts of the month by yoloswag communities on Reddit revolve around dis…" at bounding box center [828, 145] width 479 height 72
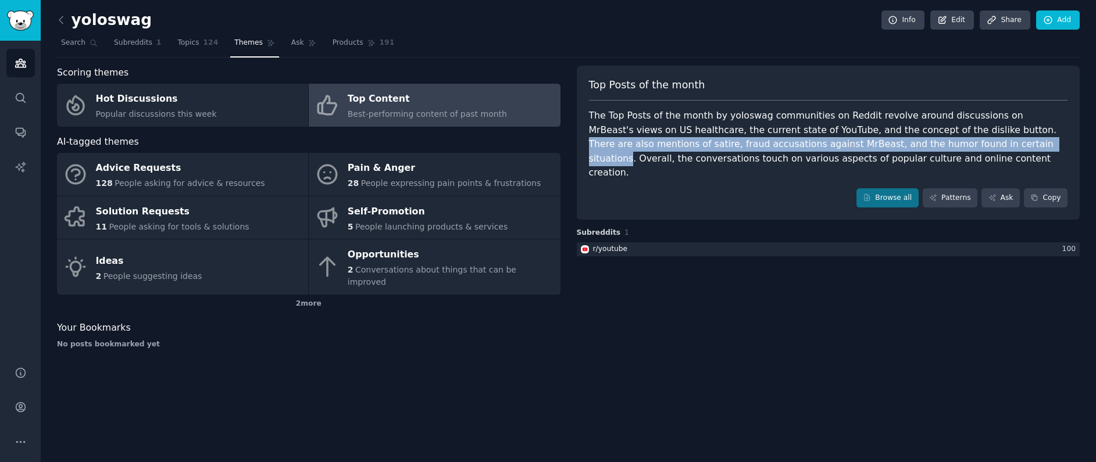
drag, startPoint x: 947, startPoint y: 128, endPoint x: 914, endPoint y: 137, distance: 33.7
click at [914, 137] on div "The Top Posts of the month by yoloswag communities on Reddit revolve around dis…" at bounding box center [828, 145] width 479 height 72
click at [655, 151] on div "The Top Posts of the month by yoloswag communities on Reddit revolve around dis…" at bounding box center [828, 145] width 479 height 72
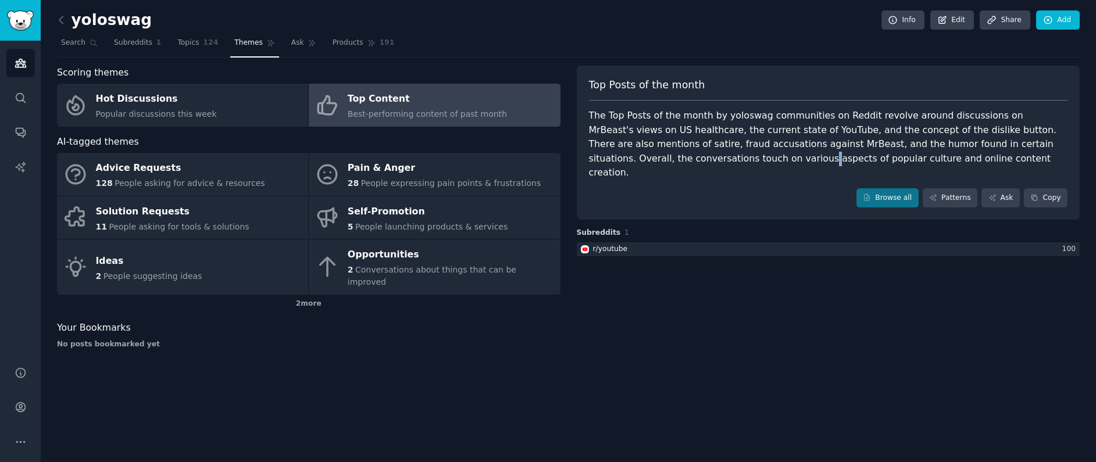
click at [655, 151] on div "The Top Posts of the month by yoloswag communities on Reddit revolve around dis…" at bounding box center [828, 145] width 479 height 72
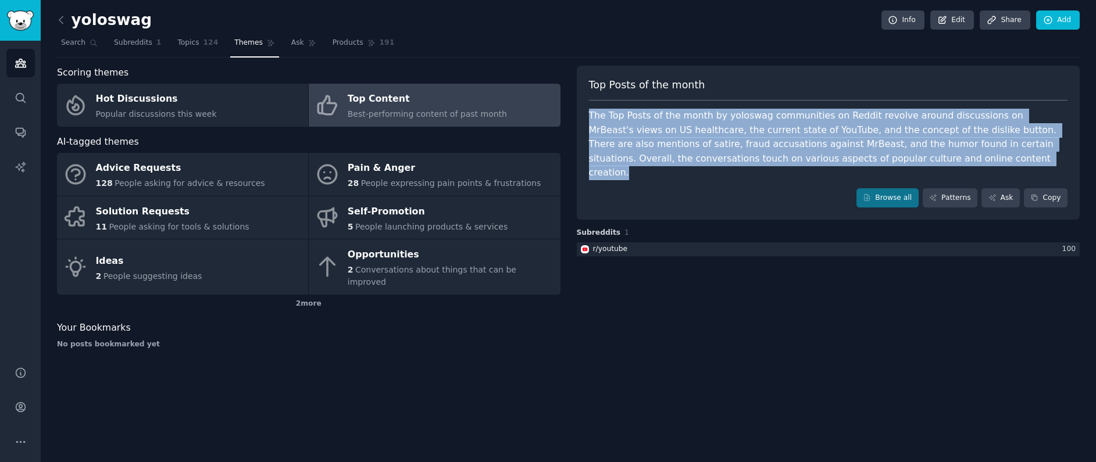
click at [655, 151] on div "The Top Posts of the month by yoloswag communities on Reddit revolve around dis…" at bounding box center [828, 145] width 479 height 72
click at [853, 158] on div "The Top Posts of the month by yoloswag communities on Reddit revolve around dis…" at bounding box center [828, 145] width 479 height 72
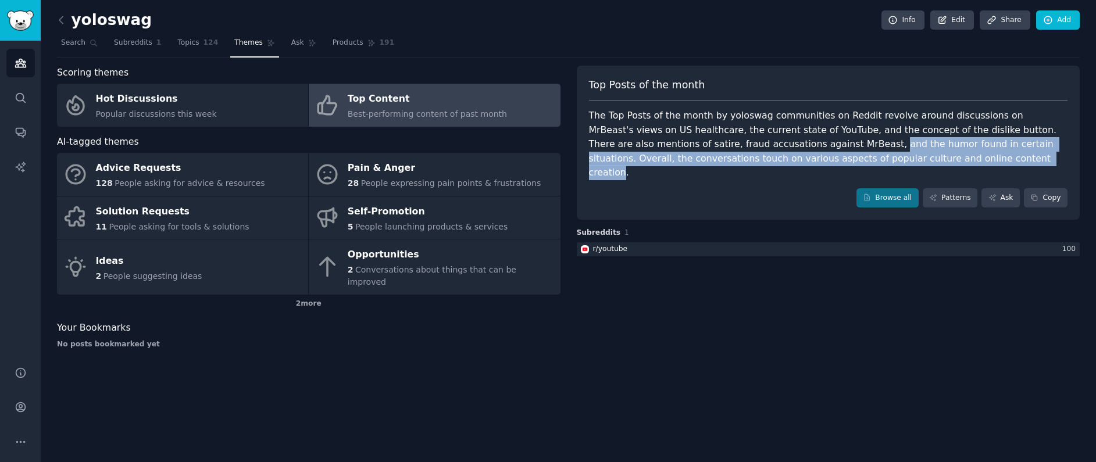
drag, startPoint x: 853, startPoint y: 158, endPoint x: 764, endPoint y: 140, distance: 90.7
click at [764, 141] on div "The Top Posts of the month by yoloswag communities on Reddit revolve around dis…" at bounding box center [828, 145] width 479 height 72
click at [871, 191] on link "Browse all" at bounding box center [888, 198] width 62 height 20
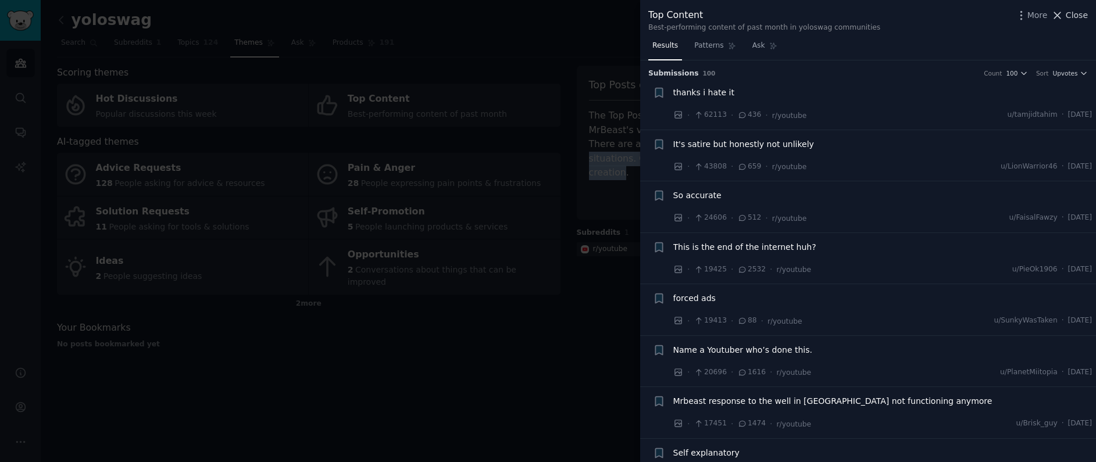
click at [995, 11] on span "Close" at bounding box center [1077, 15] width 22 height 12
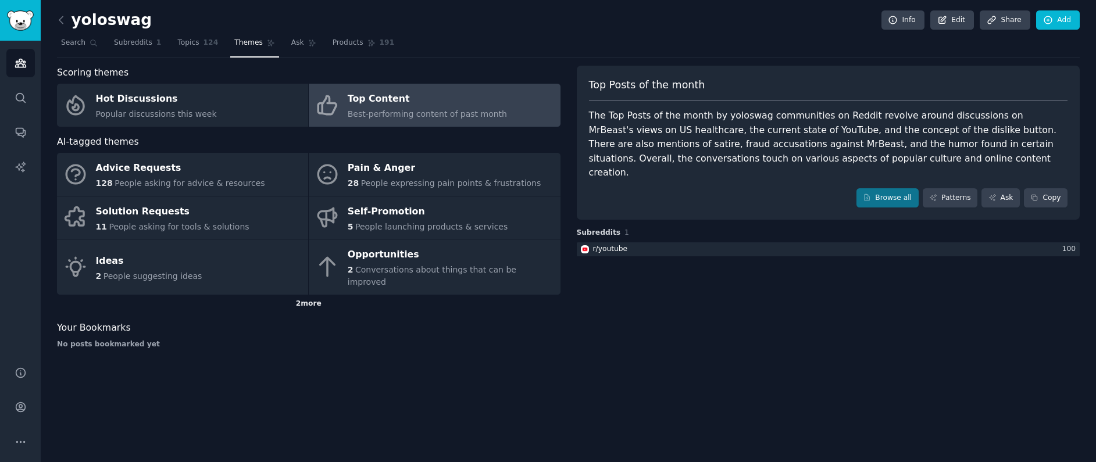
click at [390, 295] on div "2 more" at bounding box center [309, 304] width 504 height 19
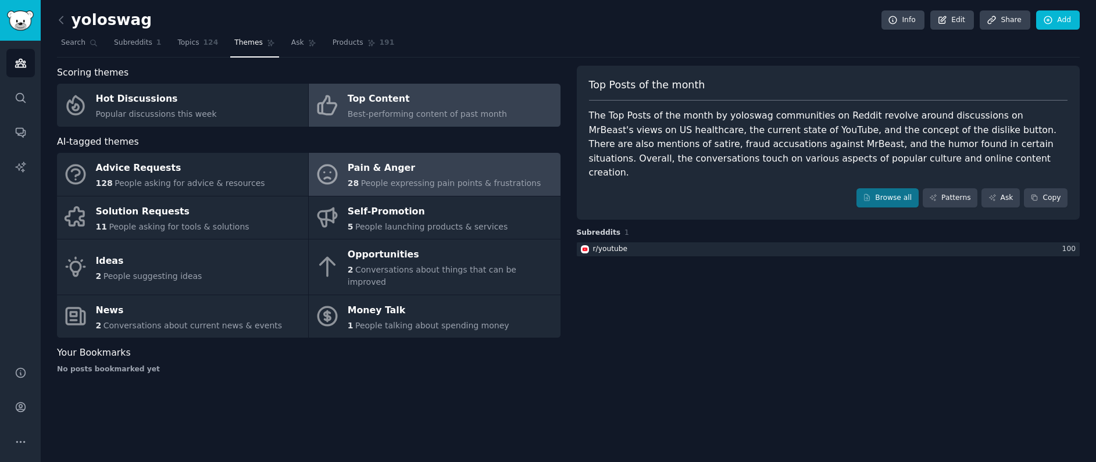
click at [405, 169] on div "Pain & Anger" at bounding box center [445, 168] width 194 height 19
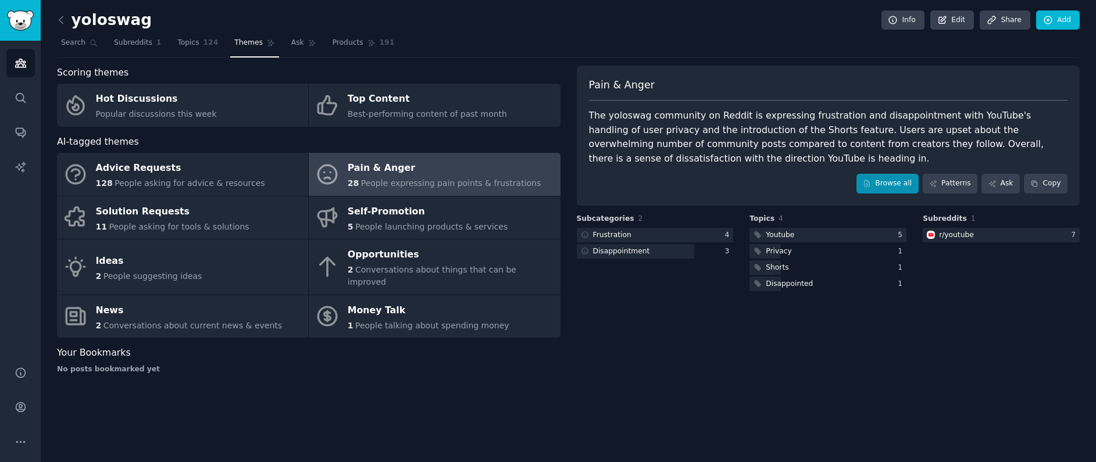
click at [899, 177] on link "Browse all" at bounding box center [888, 184] width 62 height 20
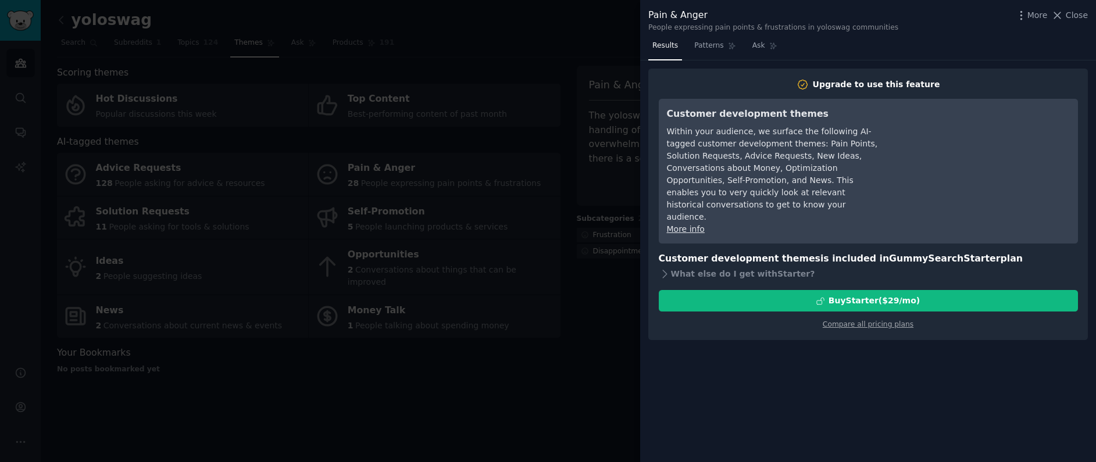
click at [681, 143] on div "Within your audience, we surface the following AI-tagged customer development t…" at bounding box center [773, 175] width 212 height 98
drag, startPoint x: 681, startPoint y: 143, endPoint x: 805, endPoint y: 143, distance: 123.9
click at [805, 143] on div "Within your audience, we surface the following AI-tagged customer development t…" at bounding box center [773, 175] width 212 height 98
click at [688, 163] on div "Within your audience, we surface the following AI-tagged customer development t…" at bounding box center [773, 175] width 212 height 98
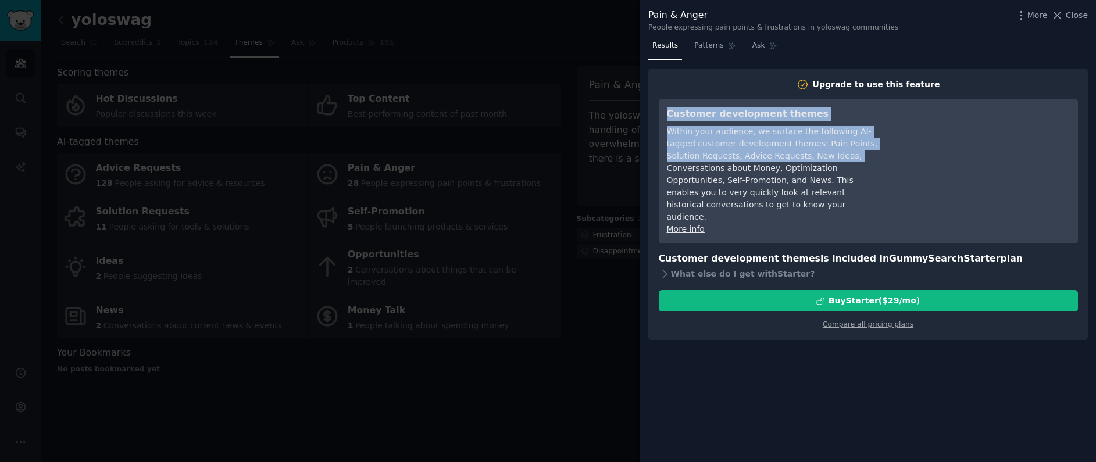
drag, startPoint x: 688, startPoint y: 163, endPoint x: 743, endPoint y: 225, distance: 82.4
click at [743, 225] on div "Customer development themes Within your audience, we surface the following AI-t…" at bounding box center [868, 171] width 419 height 145
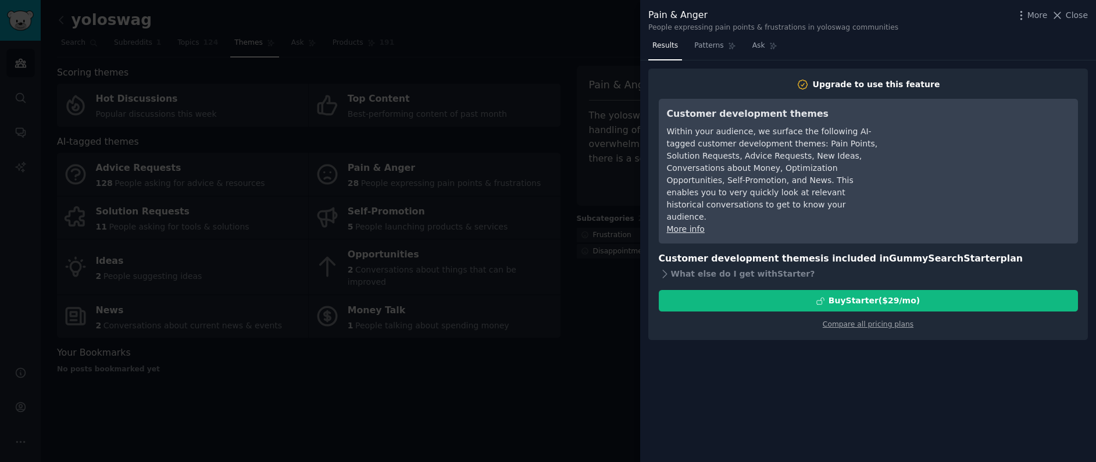
click at [705, 252] on h3 "Customer development themes is included in GummySearch Starter plan" at bounding box center [868, 259] width 419 height 15
click at [576, 122] on div at bounding box center [548, 231] width 1096 height 462
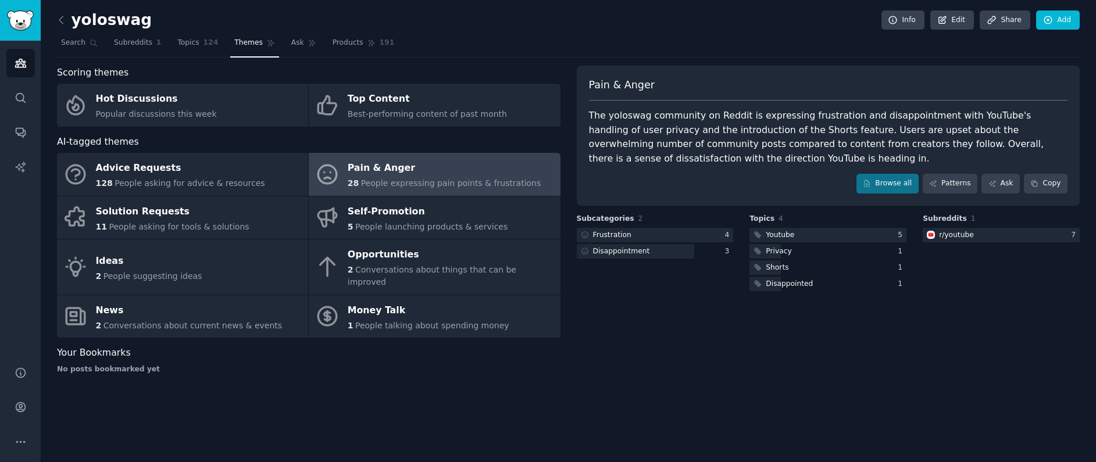
click at [576, 361] on div "Scoring themes Hot Discussions Popular discussions this week Top Content Best-p…" at bounding box center [568, 225] width 1023 height 318
